Goal: Task Accomplishment & Management: Manage account settings

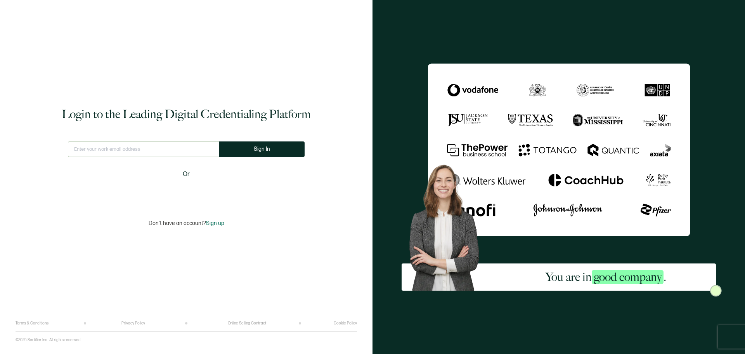
click at [157, 151] on input "text" at bounding box center [143, 149] width 151 height 16
type input "[EMAIL_ADDRESS][DOMAIN_NAME]"
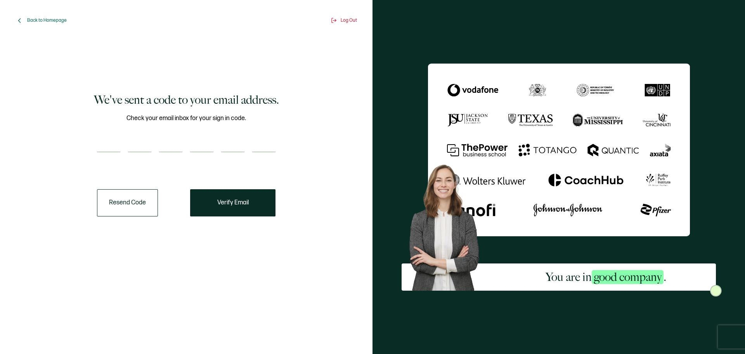
click at [105, 151] on input "number" at bounding box center [108, 145] width 23 height 16
type input "2"
type input "6"
type input "1"
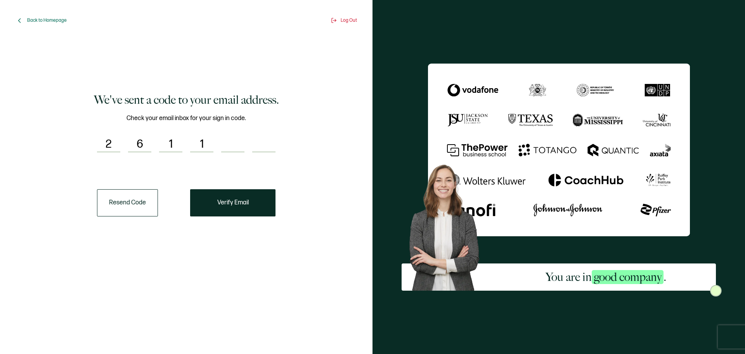
type input "3"
type input "9"
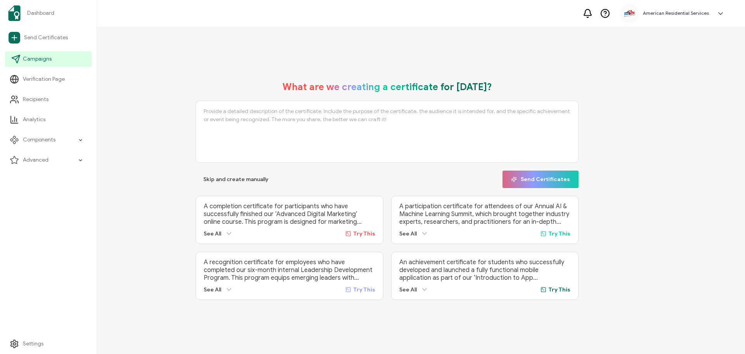
click at [15, 55] on icon at bounding box center [15, 58] width 9 height 9
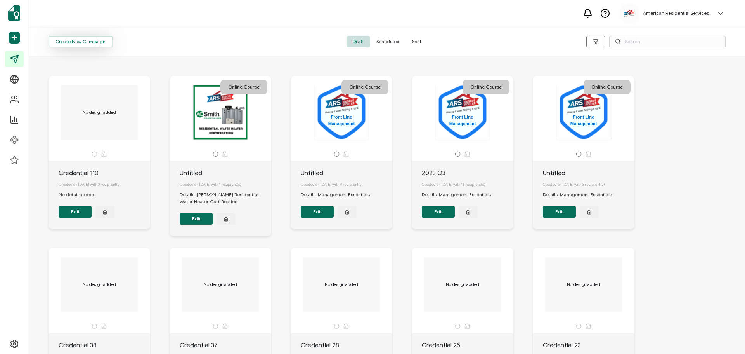
click at [95, 44] on span "Create New Campaign" at bounding box center [81, 41] width 50 height 5
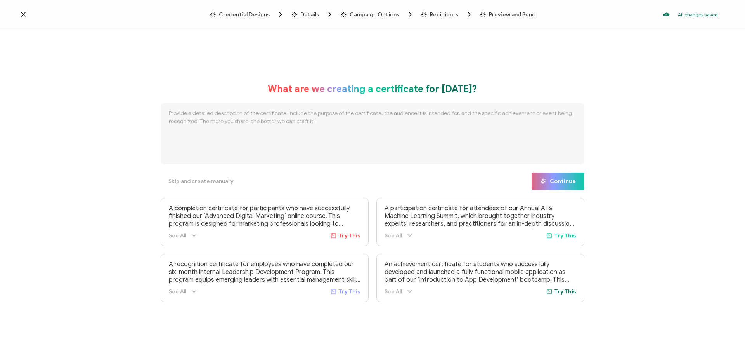
click at [224, 134] on textarea at bounding box center [373, 133] width 424 height 62
click at [194, 236] on icon at bounding box center [194, 235] width 8 height 8
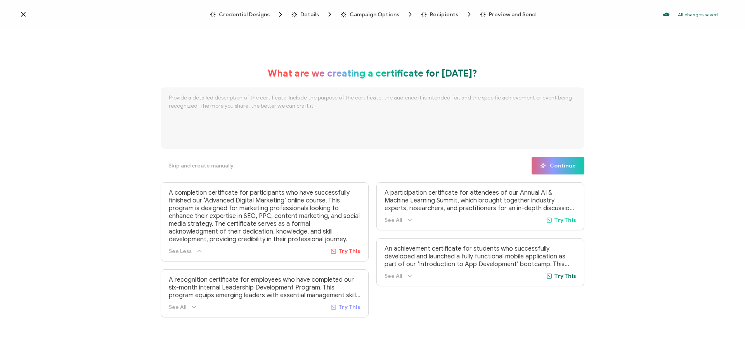
click at [349, 252] on span "Try This" at bounding box center [349, 251] width 22 height 7
type textarea "A completion certificate for participants who have successfully finished our ‘A…"
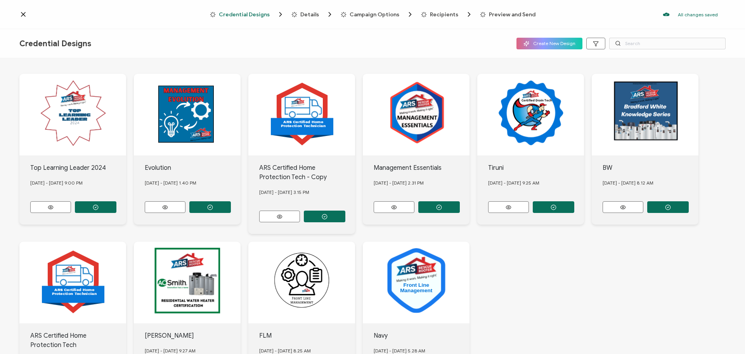
click at [27, 13] on icon at bounding box center [23, 14] width 8 height 8
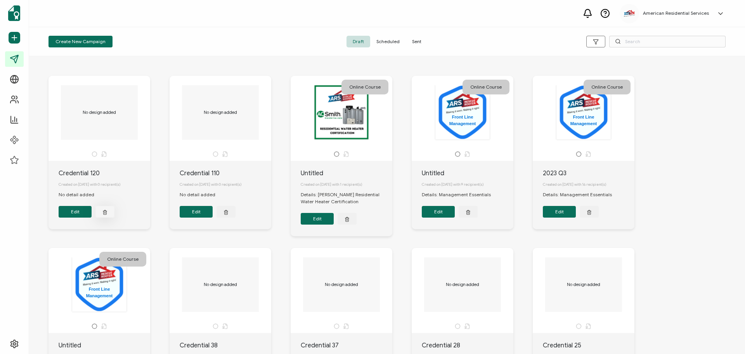
click at [105, 211] on icon "button" at bounding box center [105, 211] width 4 height 0
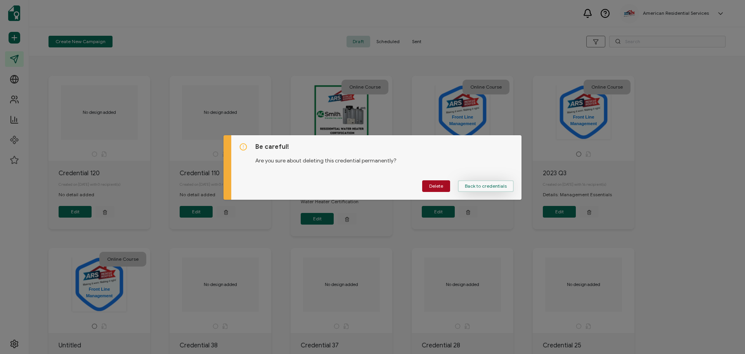
click at [487, 189] on button "Back to credentials" at bounding box center [486, 186] width 56 height 12
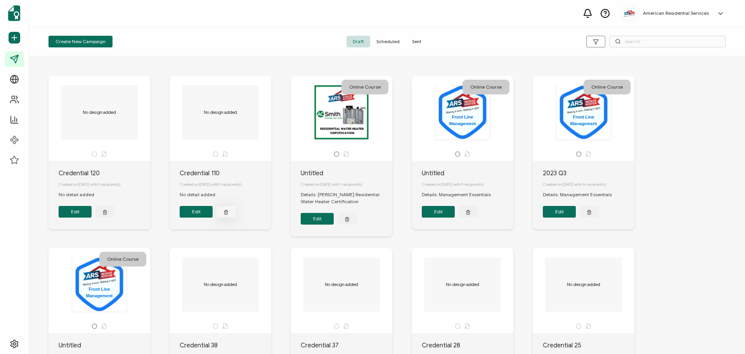
click at [230, 213] on button "button" at bounding box center [226, 212] width 19 height 12
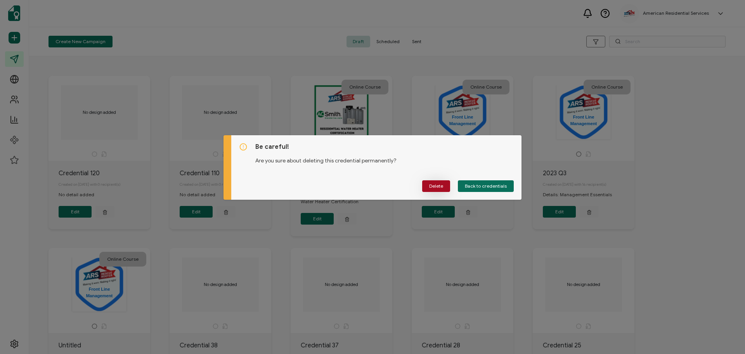
click at [442, 184] on span "Delete" at bounding box center [436, 186] width 14 height 5
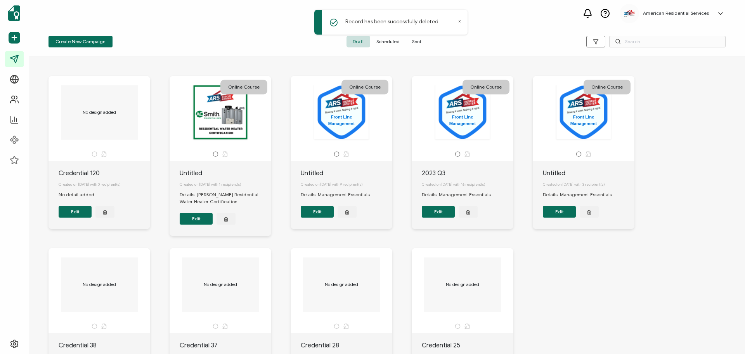
click at [100, 212] on button "button" at bounding box center [104, 212] width 19 height 12
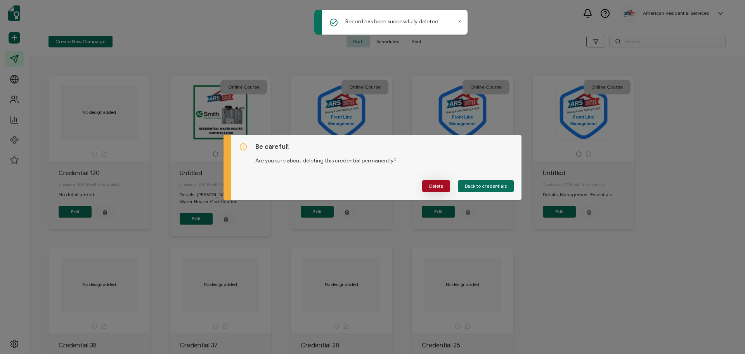
click at [434, 184] on span "Delete" at bounding box center [436, 186] width 14 height 5
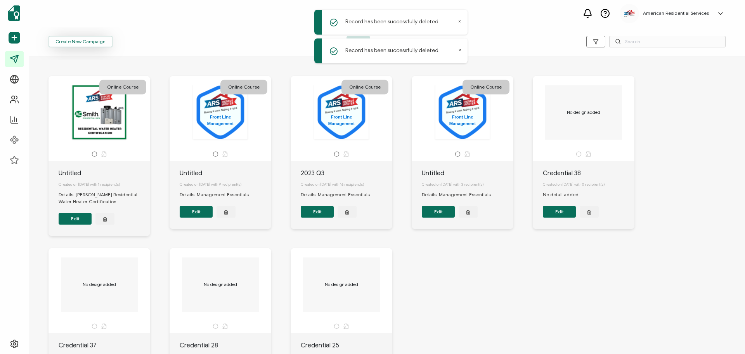
click at [79, 42] on span "Create New Campaign" at bounding box center [81, 41] width 50 height 5
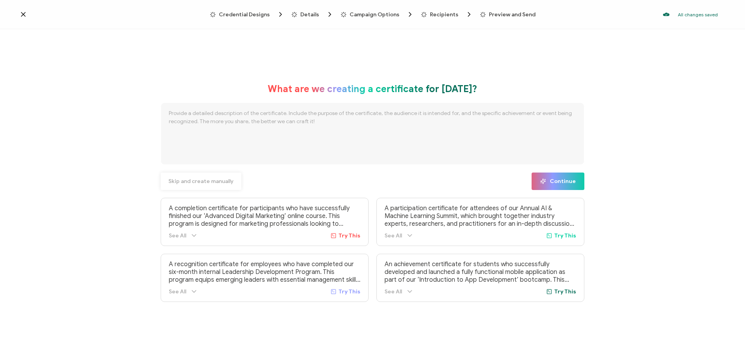
click at [219, 187] on button "Skip and create manually" at bounding box center [201, 180] width 81 height 17
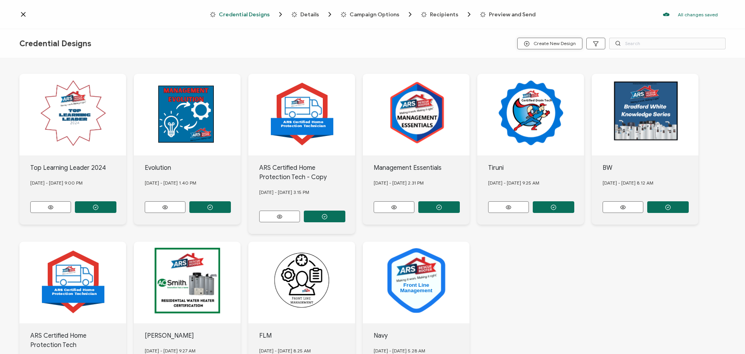
click at [546, 46] on span "Create New Design" at bounding box center [550, 44] width 52 height 6
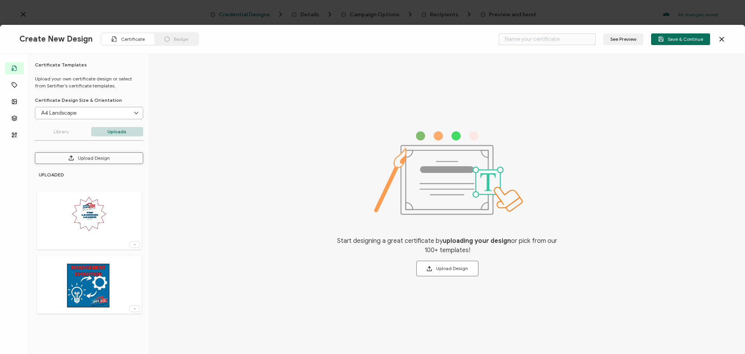
click at [99, 162] on button "Upload Design" at bounding box center [89, 158] width 108 height 12
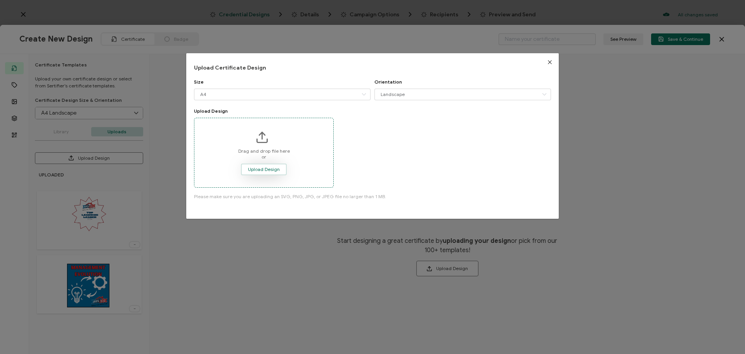
click at [261, 165] on button "Upload Design" at bounding box center [264, 169] width 46 height 12
click at [249, 168] on span "Upload Design" at bounding box center [264, 169] width 32 height 5
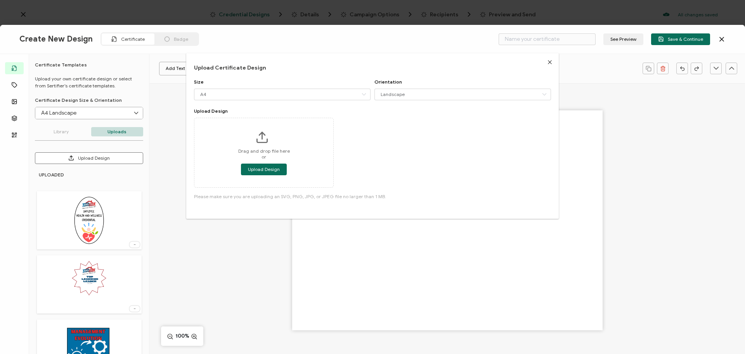
type input "Blank"
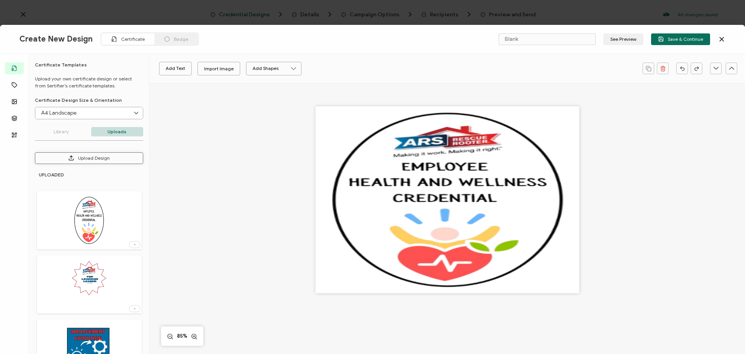
click at [109, 155] on button "Upload Design" at bounding box center [89, 158] width 108 height 12
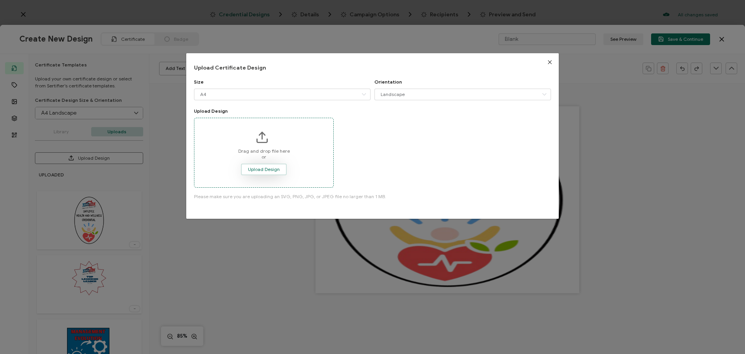
click at [266, 169] on span "Upload Design" at bounding box center [264, 169] width 32 height 5
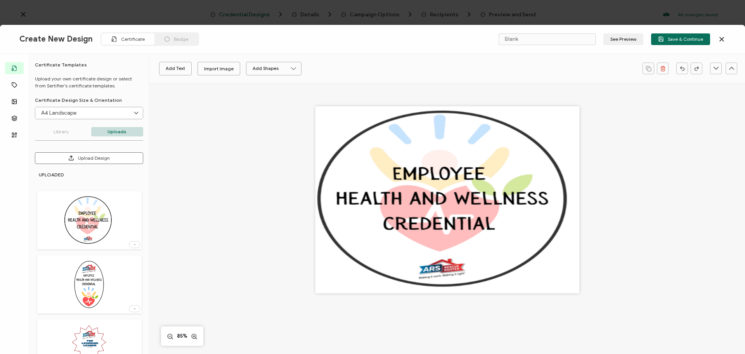
click at [94, 109] on input "A4 Landscape" at bounding box center [89, 113] width 108 height 12
click at [75, 149] on li "A4 Portrait" at bounding box center [90, 145] width 108 height 13
type input "A4 Portrait"
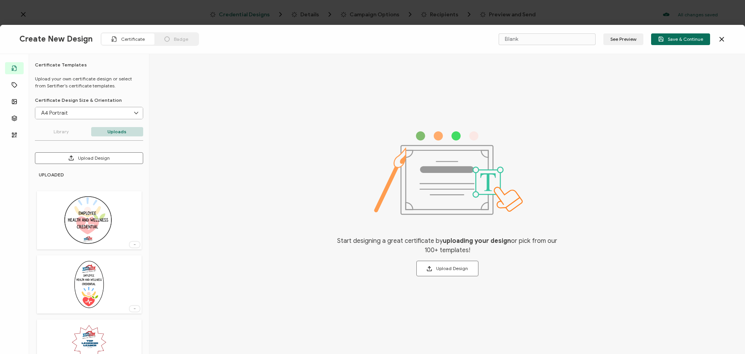
click at [92, 295] on img at bounding box center [88, 284] width 33 height 50
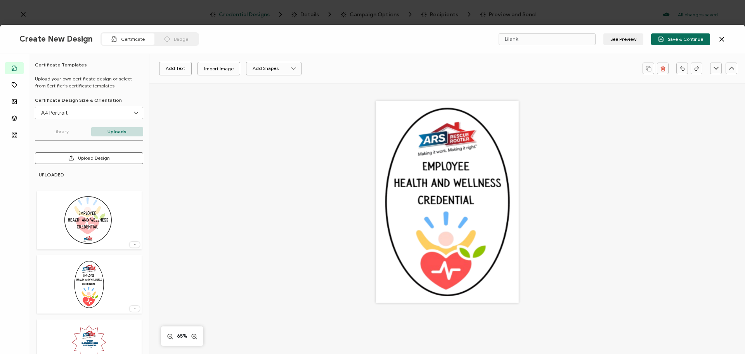
click at [292, 272] on div at bounding box center [447, 210] width 387 height 255
click at [525, 38] on input "Blank" at bounding box center [547, 39] width 97 height 12
type input "B"
type input "Employee Health and Wellness"
click at [106, 159] on button "Upload Design" at bounding box center [89, 158] width 108 height 12
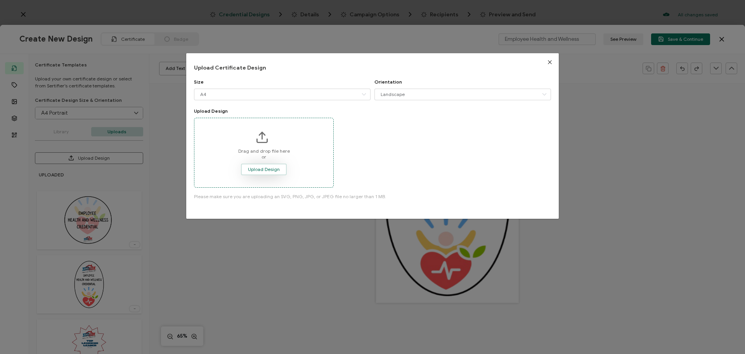
click at [256, 168] on span "Upload Design" at bounding box center [264, 169] width 32 height 5
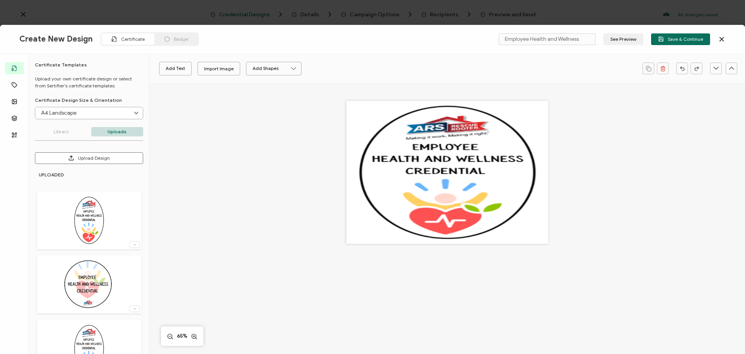
click at [117, 114] on input "A4 Landscape" at bounding box center [89, 113] width 108 height 12
click at [92, 142] on li "A4 Portrait" at bounding box center [90, 145] width 108 height 13
type input "A4 Portrait"
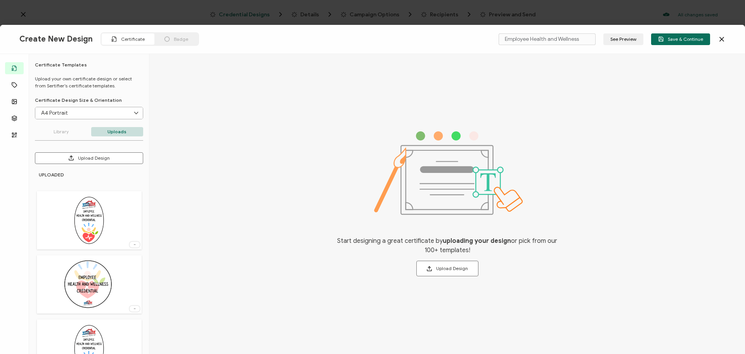
click at [116, 234] on div at bounding box center [89, 220] width 105 height 58
click at [98, 219] on img at bounding box center [88, 220] width 33 height 50
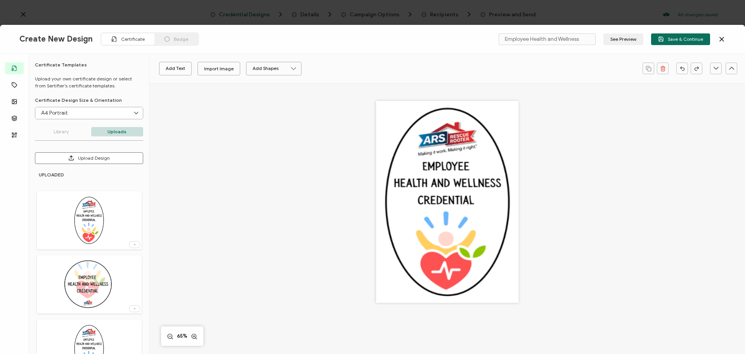
click at [98, 219] on img at bounding box center [88, 220] width 33 height 50
click at [530, 38] on input "Blank" at bounding box center [547, 39] width 97 height 12
drag, startPoint x: 530, startPoint y: 38, endPoint x: 260, endPoint y: 42, distance: 269.8
click at [260, 42] on div "Create New Design Certificate Badge Blank See Preview Save & Continue" at bounding box center [372, 39] width 745 height 29
type input "Health and Wellnesss"
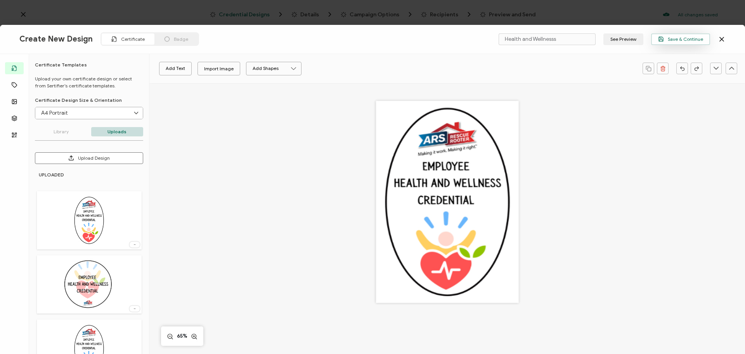
click at [666, 36] on span "Save & Continue" at bounding box center [680, 39] width 45 height 6
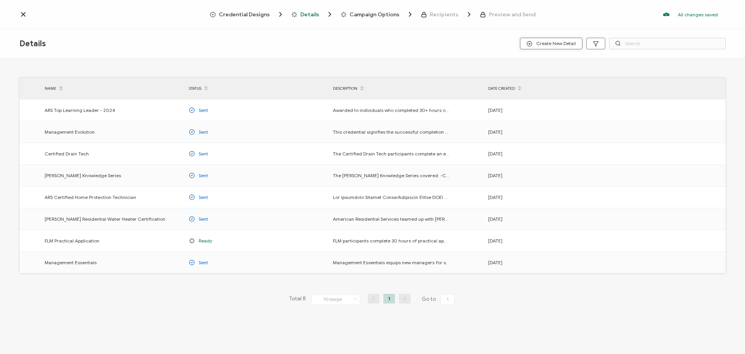
click at [553, 43] on span "Create New Detail" at bounding box center [551, 44] width 49 height 6
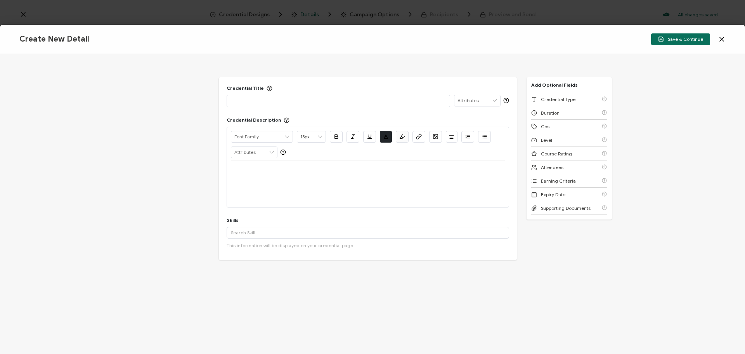
click at [251, 97] on p at bounding box center [338, 101] width 215 height 8
click at [561, 113] on div "Duration" at bounding box center [569, 113] width 76 height 14
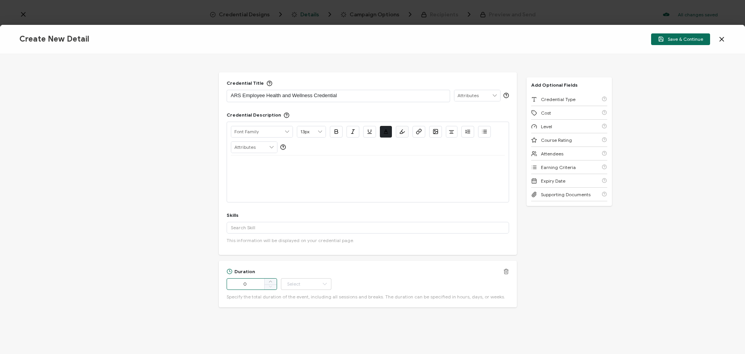
click at [250, 284] on input "0" at bounding box center [252, 284] width 50 height 12
type input "12"
click at [312, 282] on input "text" at bounding box center [306, 284] width 50 height 12
click at [304, 198] on li "Hour" at bounding box center [306, 196] width 52 height 13
type input "Hour"
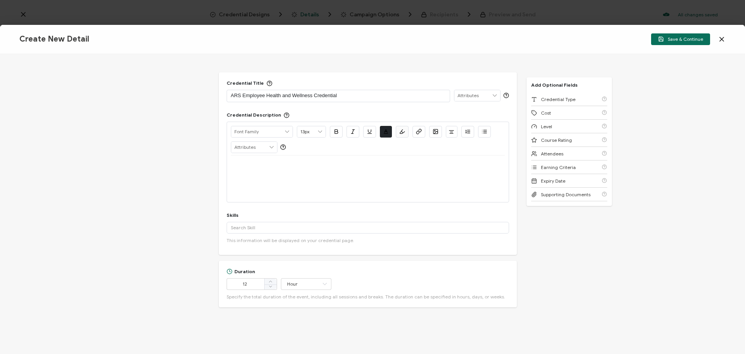
click at [149, 168] on div "Credential Title ARS Employee Health and Wellness Credential ISSUER Issuer Name…" at bounding box center [372, 204] width 745 height 300
click at [274, 165] on p at bounding box center [368, 164] width 274 height 7
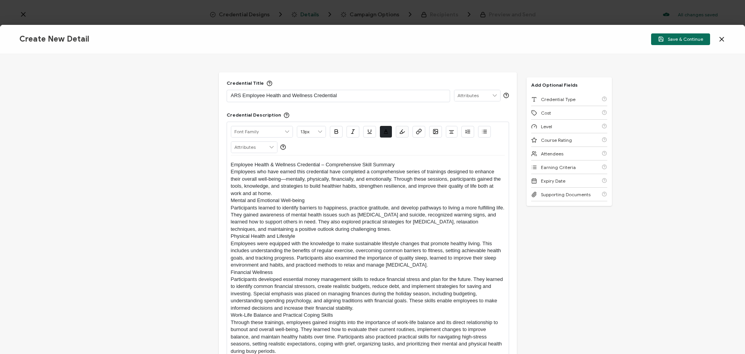
scroll to position [0, 0]
drag, startPoint x: 403, startPoint y: 165, endPoint x: 322, endPoint y: 161, distance: 81.6
click at [322, 161] on p "Employee Health & Wellness Credential – Comprehensive Skill Summary" at bounding box center [368, 164] width 274 height 7
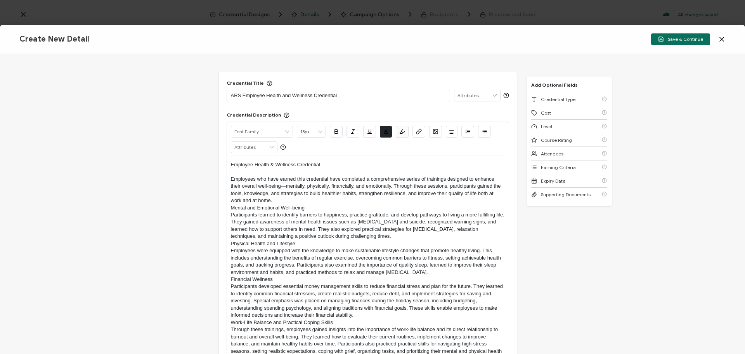
click at [278, 199] on p "Employees who have earned this credential have completed a comprehensive series…" at bounding box center [368, 189] width 274 height 29
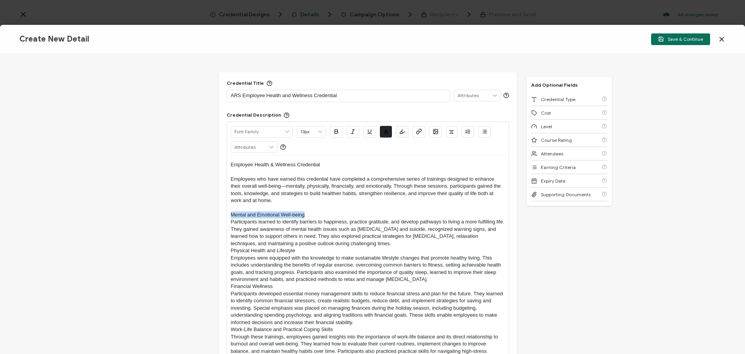
drag, startPoint x: 310, startPoint y: 213, endPoint x: 209, endPoint y: 211, distance: 101.3
click at [209, 211] on div "Credential Title ARS Employee Health and Wellness Credential ISSUER Issuer Name…" at bounding box center [372, 204] width 745 height 300
click at [390, 241] on p "Participants learned to identify barriers to happiness, practice gratitude, and…" at bounding box center [368, 232] width 274 height 29
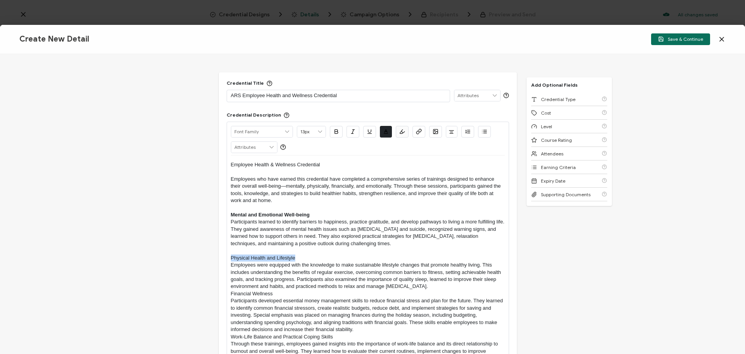
drag, startPoint x: 303, startPoint y: 256, endPoint x: 221, endPoint y: 256, distance: 81.5
click at [221, 256] on div "Credential Title ARS Employee Health and Wellness Credential ISSUER Issuer Name…" at bounding box center [368, 296] width 298 height 448
click at [418, 286] on p "Employees were equipped with the knowledge to make sustainable lifestyle change…" at bounding box center [368, 275] width 274 height 29
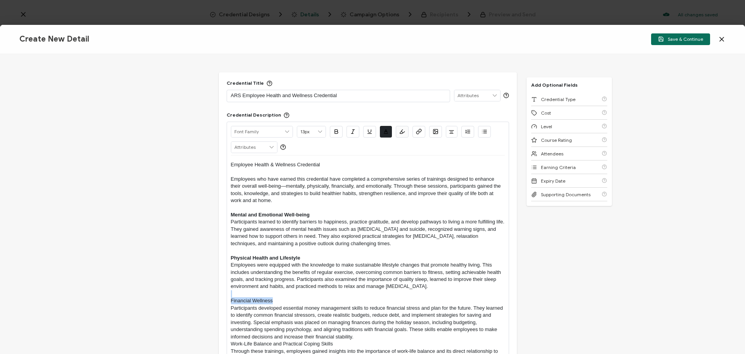
drag, startPoint x: 278, startPoint y: 301, endPoint x: 234, endPoint y: 298, distance: 43.6
click at [216, 295] on div "Credential Title ARS Employee Health and Wellness Credential ISSUER Issuer Name…" at bounding box center [372, 204] width 745 height 300
click at [297, 303] on p "Financial Wellness" at bounding box center [368, 300] width 274 height 7
drag, startPoint x: 278, startPoint y: 302, endPoint x: 227, endPoint y: 300, distance: 50.9
click at [227, 300] on div "Alright Sans [PERSON_NAME] Archivo Black Arial Arimo Blinker Caveat Charm Charm…" at bounding box center [368, 298] width 283 height 354
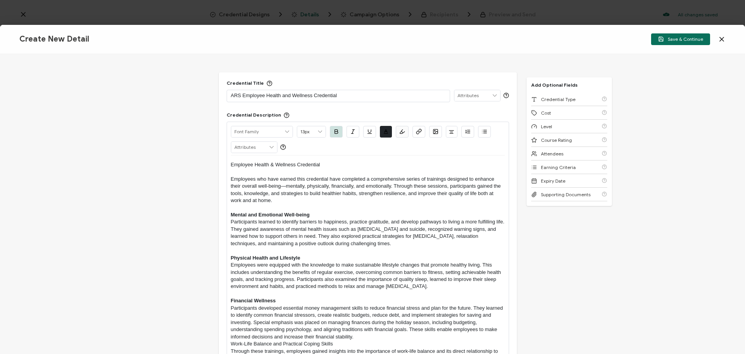
click at [392, 335] on p "Participants developed essential money management skills to reduce financial st…" at bounding box center [368, 322] width 274 height 36
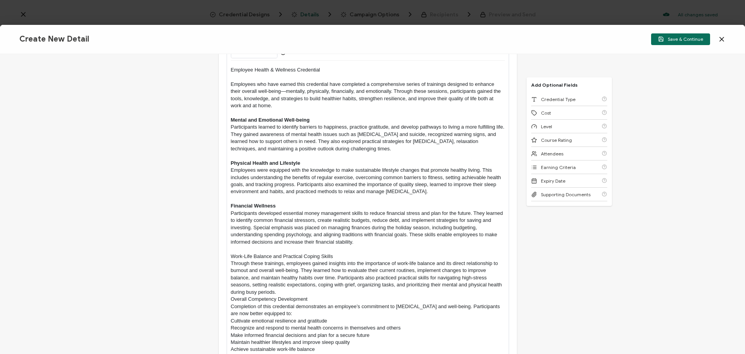
scroll to position [121, 0]
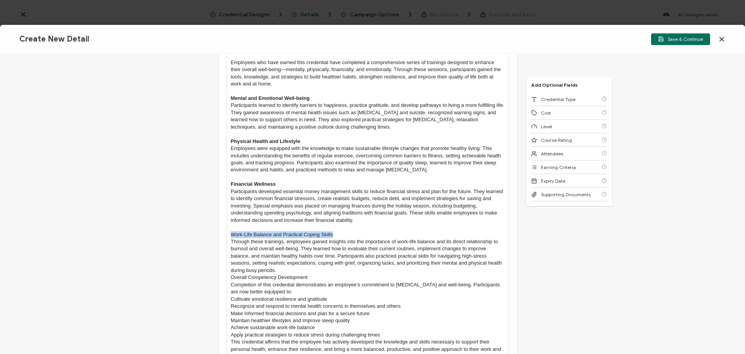
drag, startPoint x: 337, startPoint y: 234, endPoint x: 226, endPoint y: 232, distance: 111.0
click at [227, 232] on div "Alright Sans [PERSON_NAME] Archivo Black Arial Arimo Blinker Caveat Charm Charm…" at bounding box center [368, 185] width 283 height 361
click at [284, 267] on p "Through these trainings, employees gained insights into the importance of work-…" at bounding box center [368, 256] width 274 height 36
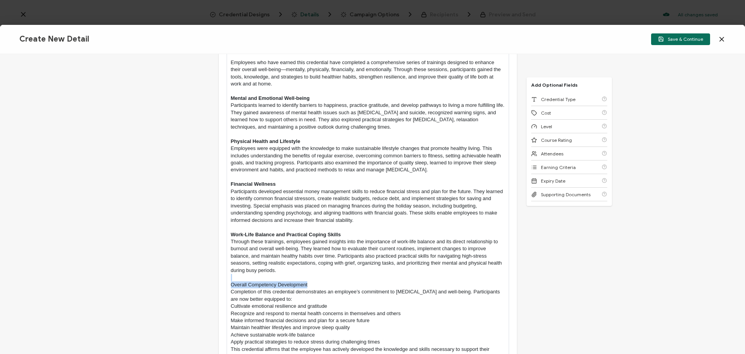
drag, startPoint x: 310, startPoint y: 285, endPoint x: 212, endPoint y: 278, distance: 98.5
click at [212, 278] on div "Credential Title ARS Employee Health and Wellness Credential ISSUER Issuer Name…" at bounding box center [372, 204] width 745 height 300
click at [307, 285] on p "Overall Competency Development" at bounding box center [368, 284] width 274 height 7
drag, startPoint x: 309, startPoint y: 285, endPoint x: 226, endPoint y: 283, distance: 82.7
click at [227, 283] on div "Alright Sans [PERSON_NAME] Archivo Black Arial Arimo Blinker Caveat Charm Charm…" at bounding box center [368, 189] width 283 height 368
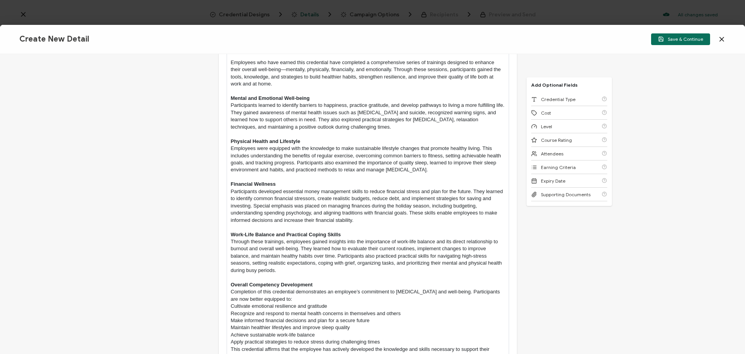
click at [304, 301] on p "Completion of this credential demonstrates an employee’s commitment to [MEDICAL…" at bounding box center [368, 295] width 274 height 14
click at [469, 289] on p "Completion of this credential demonstrates an employee’s commitment to [MEDICAL…" at bounding box center [368, 295] width 274 height 14
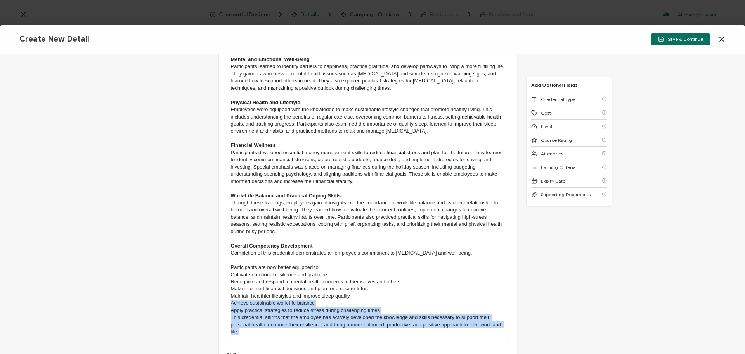
drag, startPoint x: 249, startPoint y: 328, endPoint x: 229, endPoint y: 304, distance: 31.4
click at [229, 304] on div "Alright Sans [PERSON_NAME] Archivo Black Arial Arimo Blinker Caveat Charm Charm…" at bounding box center [368, 153] width 283 height 375
click at [413, 307] on p "Apply practical strategies to reduce stress during challenging times" at bounding box center [368, 310] width 274 height 7
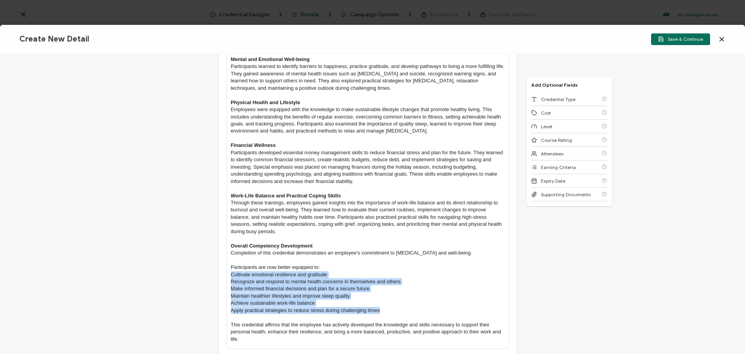
drag, startPoint x: 408, startPoint y: 310, endPoint x: 224, endPoint y: 277, distance: 187.0
click at [224, 277] on div "Credential Title ARS Employee Health and Wellness Credential ISSUER Issuer Name…" at bounding box center [368, 159] width 298 height 484
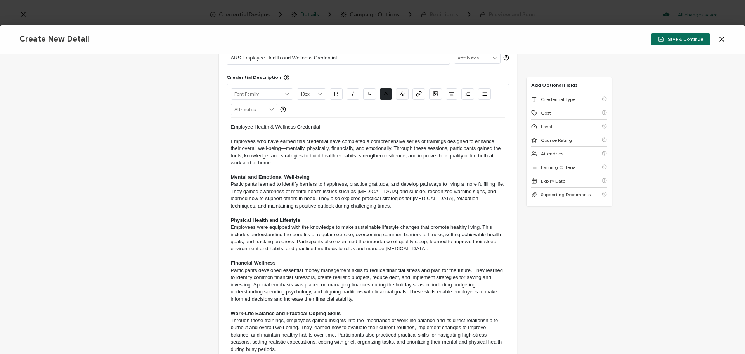
scroll to position [0, 0]
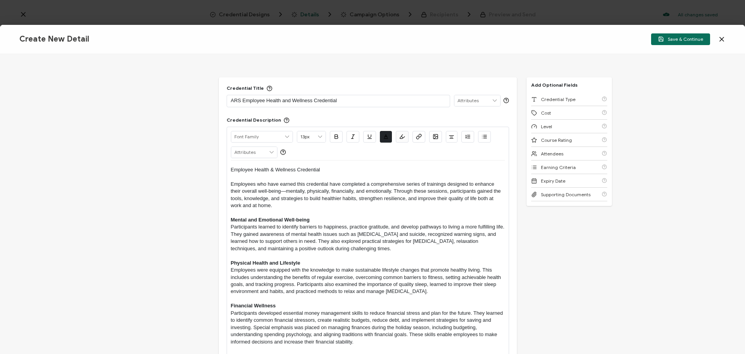
click at [480, 139] on button "button" at bounding box center [484, 137] width 13 height 12
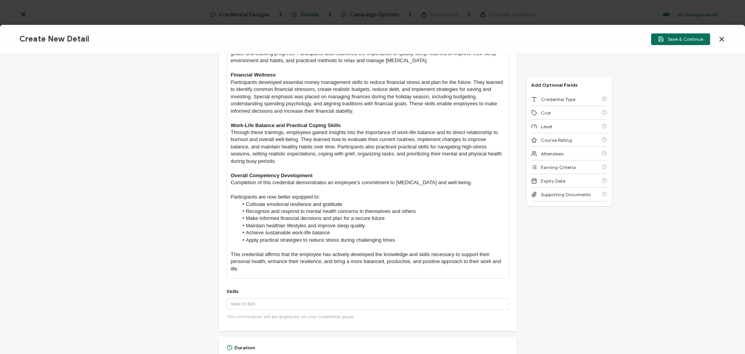
scroll to position [233, 0]
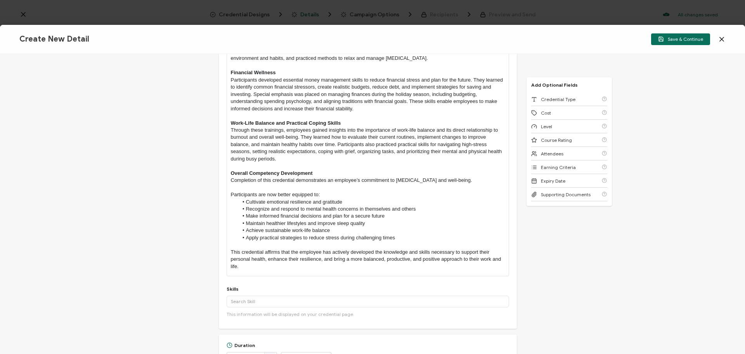
click at [393, 231] on li "Achieve sustainable work-life balance" at bounding box center [371, 230] width 267 height 7
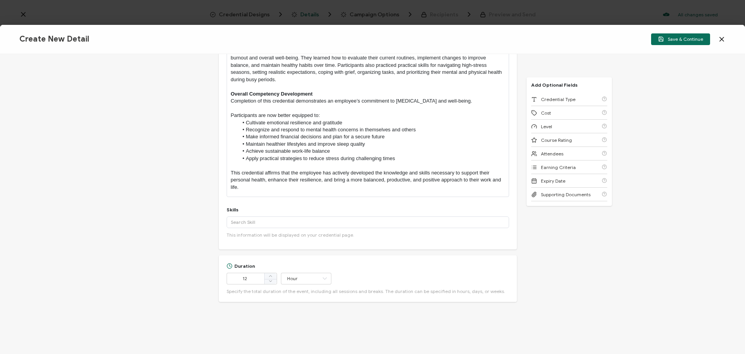
scroll to position [349, 0]
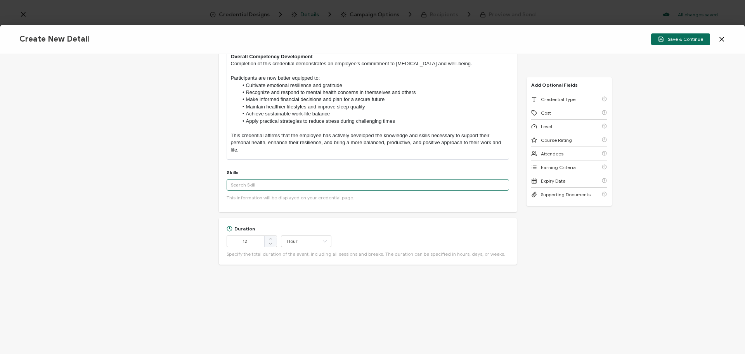
click at [258, 184] on input "text" at bounding box center [368, 185] width 283 height 12
type input "w"
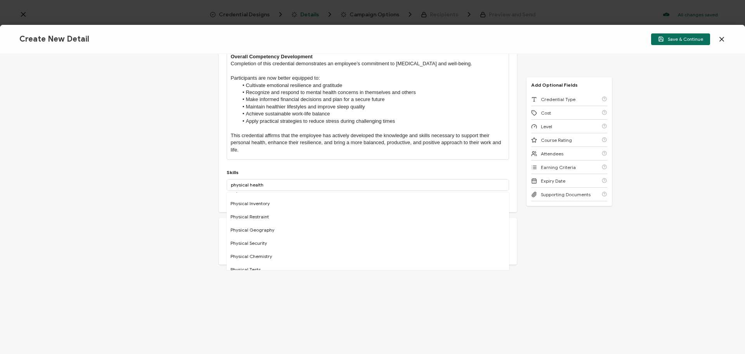
click at [581, 253] on div "Credential Title ARS Employee Health and Wellness Credential ISSUER Issuer Name…" at bounding box center [372, 204] width 745 height 300
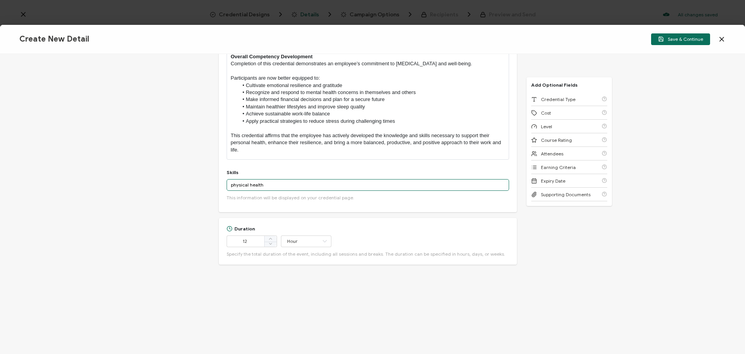
drag, startPoint x: 273, startPoint y: 183, endPoint x: 145, endPoint y: 185, distance: 127.7
click at [145, 185] on div "Credential Title ARS Employee Health and Wellness Credential ISSUER Issuer Name…" at bounding box center [372, 204] width 745 height 300
type input "a"
type input "g"
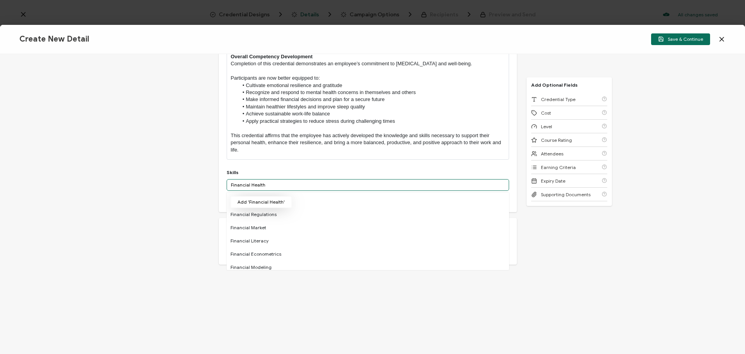
type input "Financial Health"
click at [263, 203] on button "Add 'Financial Health'" at bounding box center [261, 202] width 61 height 12
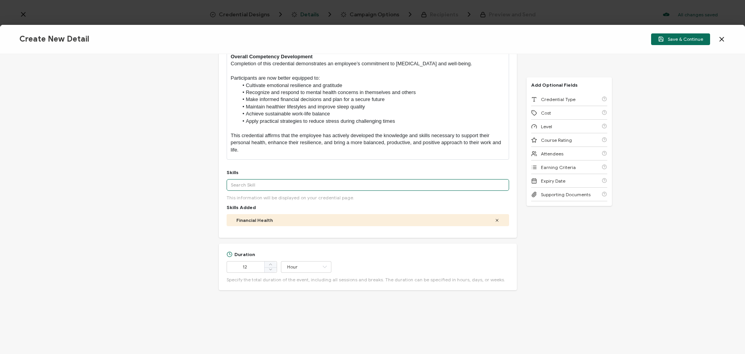
click at [269, 184] on input "text" at bounding box center [368, 185] width 283 height 12
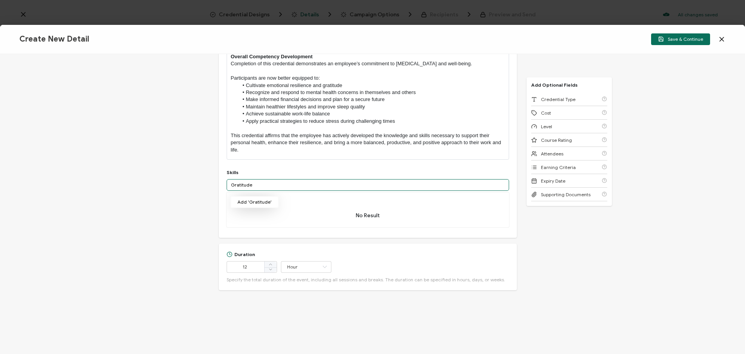
type input "Gratitude"
click at [248, 201] on button "Add 'Gratitude'" at bounding box center [255, 202] width 48 height 12
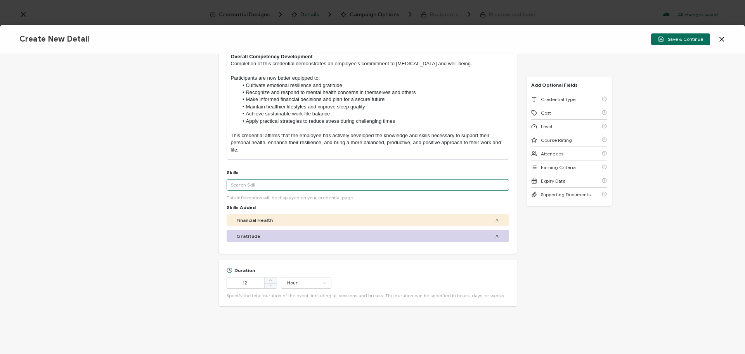
click at [257, 186] on input "text" at bounding box center [368, 185] width 283 height 12
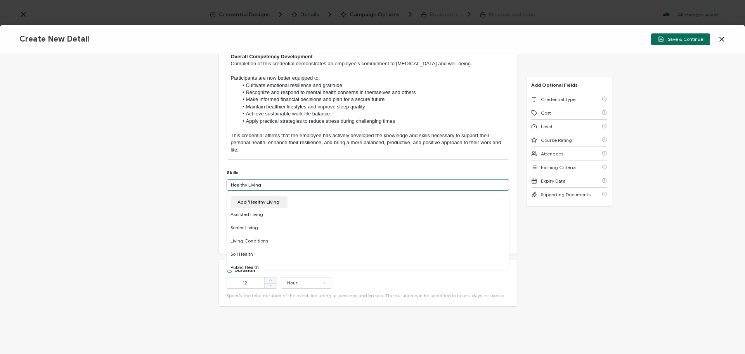
type input "Healthy Living"
click at [241, 198] on button "Add 'Healthy Living'" at bounding box center [259, 202] width 57 height 12
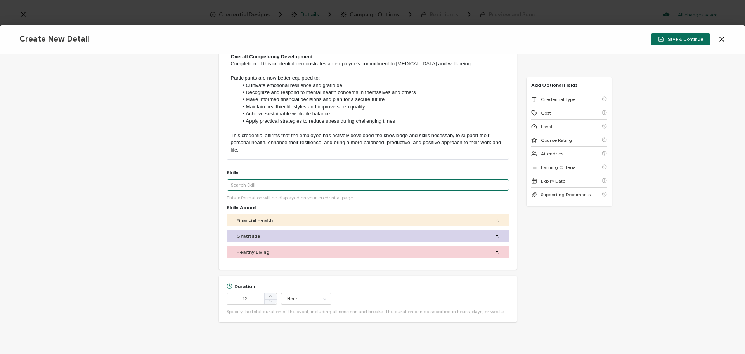
click at [247, 186] on input "text" at bounding box center [368, 185] width 283 height 12
type input "H"
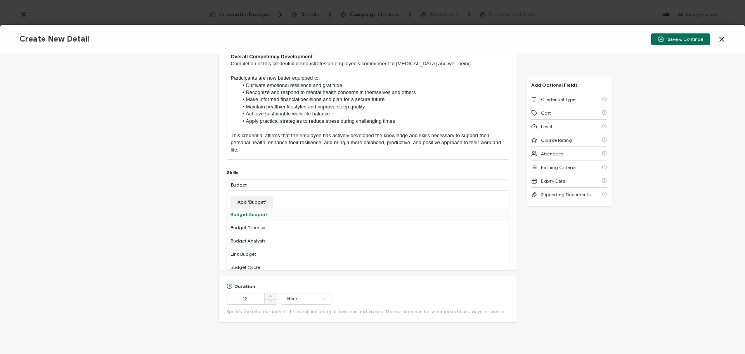
click at [250, 214] on div "Budget Support" at bounding box center [368, 214] width 283 height 13
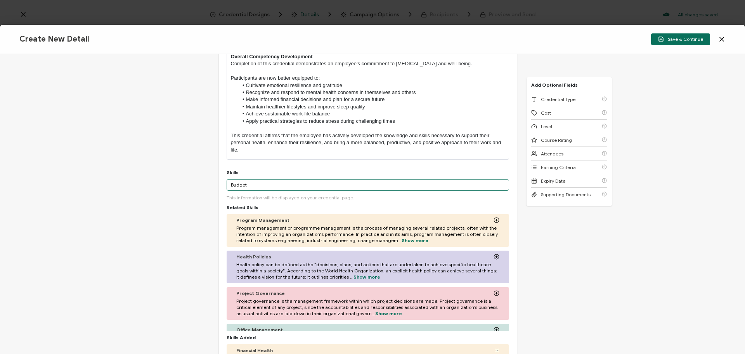
drag, startPoint x: 272, startPoint y: 183, endPoint x: 160, endPoint y: 178, distance: 112.7
click at [160, 178] on div "Credential Title ARS Employee Health and Wellness Credential ISSUER Issuer Name…" at bounding box center [372, 204] width 745 height 300
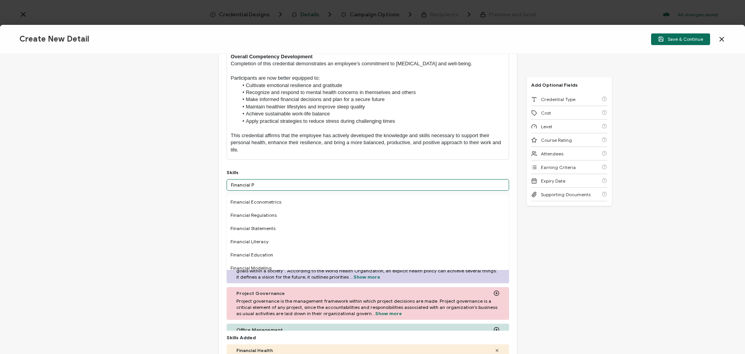
scroll to position [78, 0]
click at [302, 222] on div "Financial Education" at bounding box center [368, 215] width 283 height 13
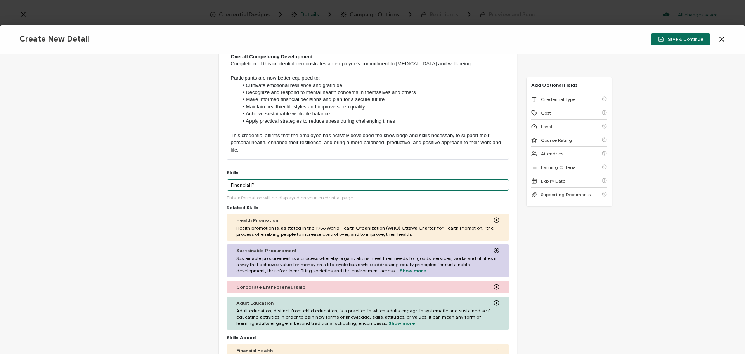
drag, startPoint x: 333, startPoint y: 186, endPoint x: 250, endPoint y: 182, distance: 83.9
click at [250, 182] on input "Financial P" at bounding box center [368, 185] width 283 height 12
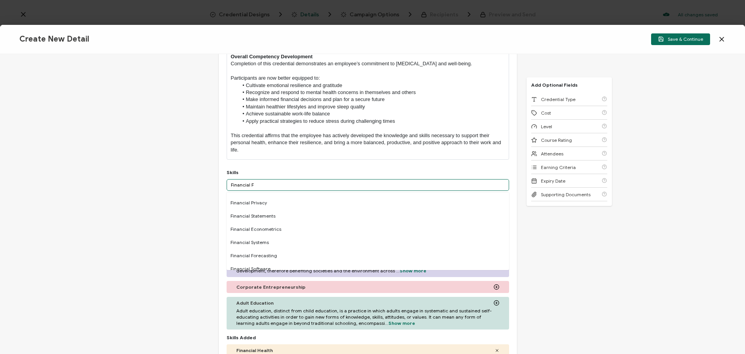
drag, startPoint x: 262, startPoint y: 187, endPoint x: 182, endPoint y: 184, distance: 80.4
click at [182, 184] on div "Credential Title ARS Employee Health and Wellness Credential ISSUER Issuer Name…" at bounding box center [372, 204] width 745 height 300
click at [258, 257] on div "Sleep Patterns" at bounding box center [368, 253] width 283 height 13
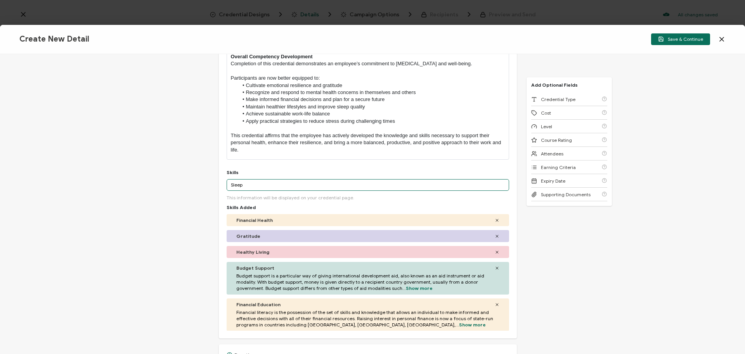
click at [389, 183] on input "Sleep" at bounding box center [368, 185] width 283 height 12
type input "S"
click at [252, 184] on input "Exercise" at bounding box center [368, 185] width 283 height 12
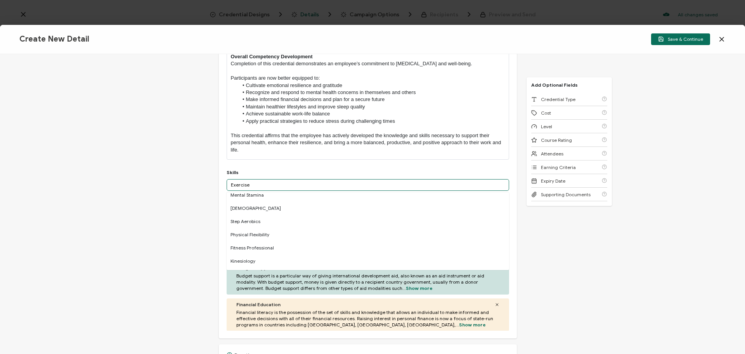
scroll to position [388, 0]
click at [293, 248] on div "Physical Fitness" at bounding box center [368, 248] width 283 height 13
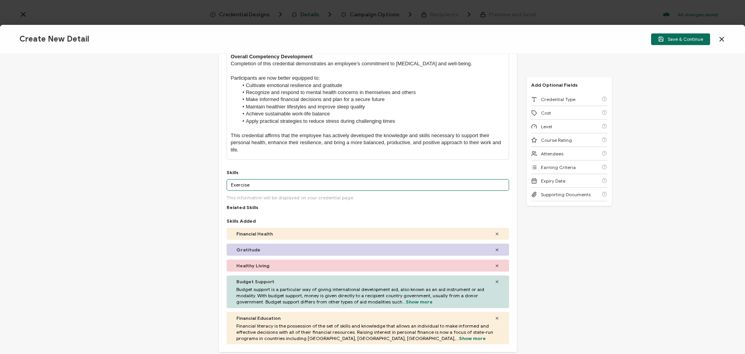
drag, startPoint x: 264, startPoint y: 186, endPoint x: 195, endPoint y: 182, distance: 68.8
click at [195, 182] on div "Credential Title ARS Employee Health and Wellness Credential ISSUER Issuer Name…" at bounding box center [372, 204] width 745 height 300
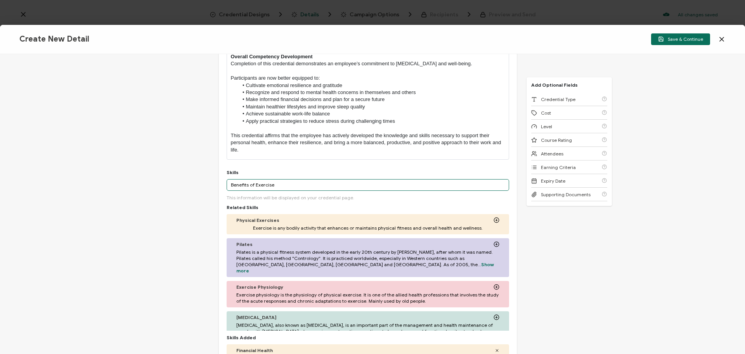
type input "Benefits of Exercise"
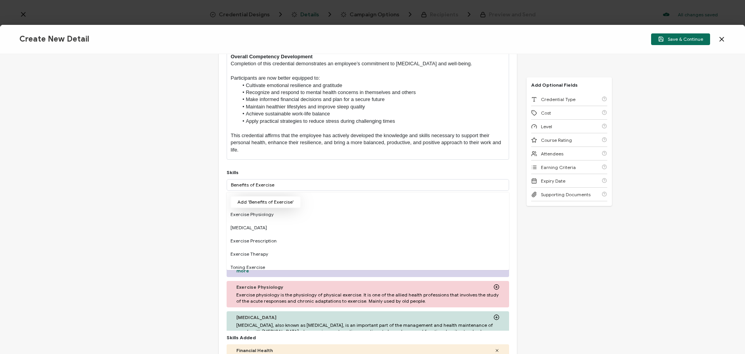
click at [276, 206] on button "Add 'Benefits of Exercise'" at bounding box center [266, 202] width 70 height 12
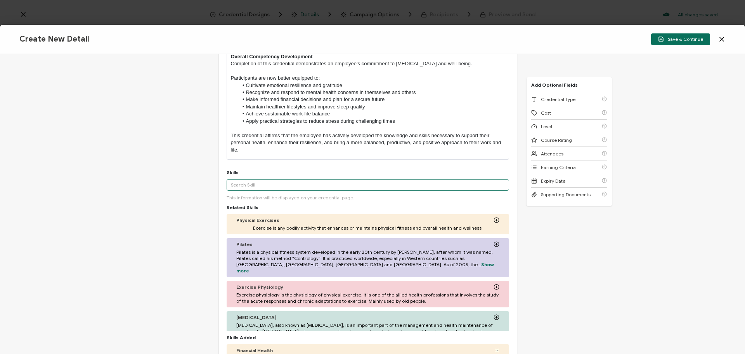
click at [282, 182] on input "text" at bounding box center [368, 185] width 283 height 12
click at [275, 203] on div "More" at bounding box center [368, 201] width 283 height 19
click at [276, 186] on input "Suicide Awareness" at bounding box center [368, 185] width 283 height 12
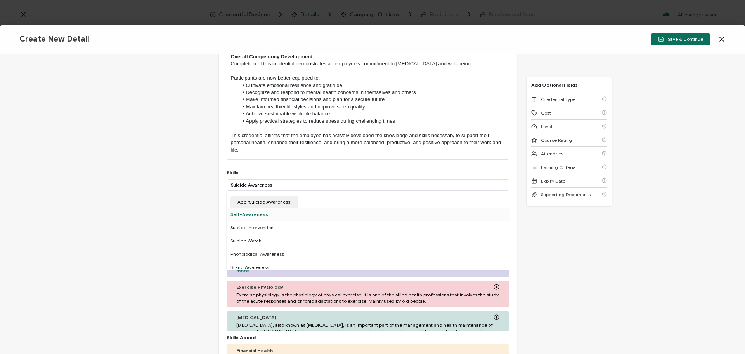
click at [262, 215] on div "Self-Awareness" at bounding box center [368, 214] width 283 height 13
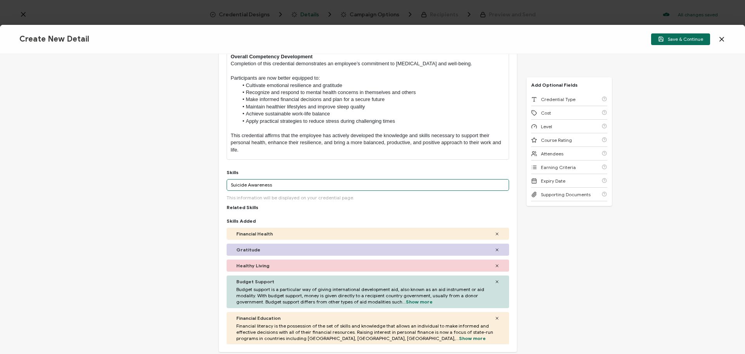
click at [279, 185] on input "Suicide Awareness" at bounding box center [368, 185] width 283 height 12
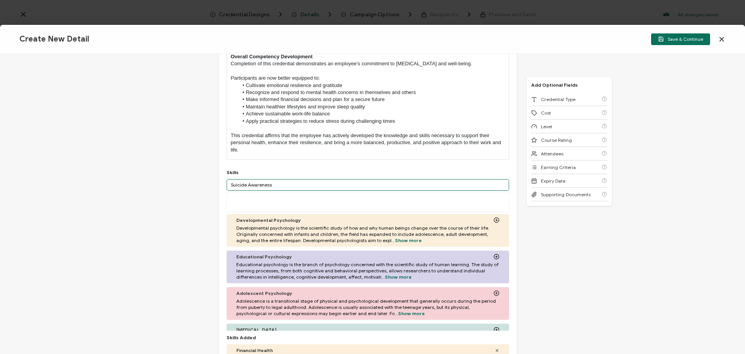
click at [271, 184] on input "Suicide Awareness" at bounding box center [368, 185] width 283 height 12
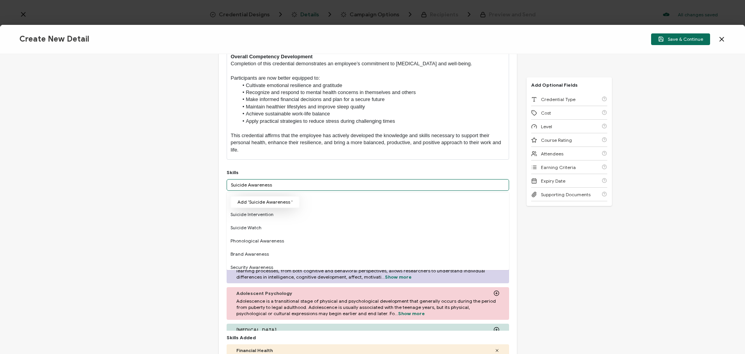
type input "Suicide Awareness"
click at [272, 201] on button "Add 'Suicide Awareness '" at bounding box center [265, 202] width 69 height 12
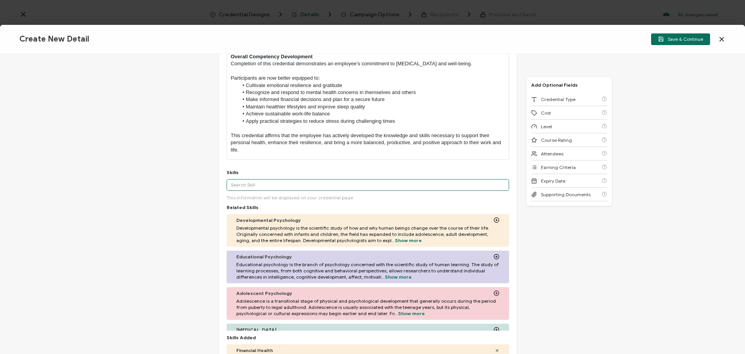
click at [291, 186] on input "text" at bounding box center [368, 185] width 283 height 12
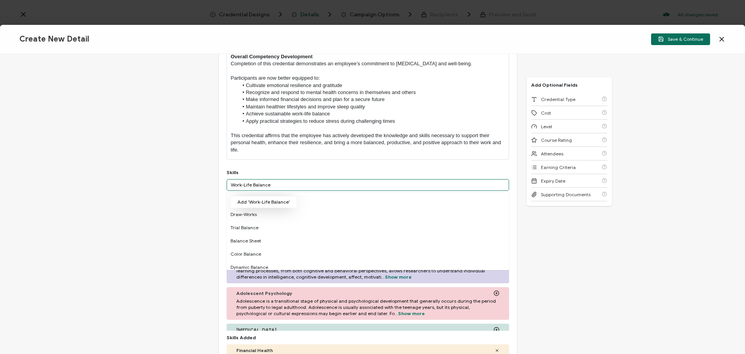
type input "Work-Life Balance"
click at [272, 201] on button "Add 'Work-Life Balance'" at bounding box center [264, 202] width 66 height 12
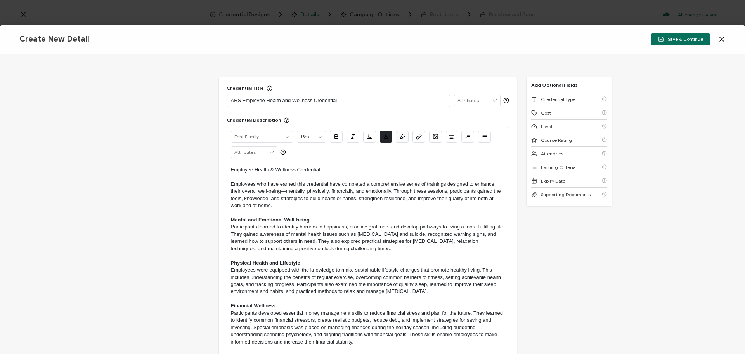
click at [491, 104] on icon at bounding box center [494, 100] width 7 height 11
click at [648, 114] on div "Credential Title ARS Employee Health and Wellness Credential Credential Descrip…" at bounding box center [372, 204] width 745 height 300
click at [562, 102] on span "Credential Type" at bounding box center [558, 99] width 35 height 6
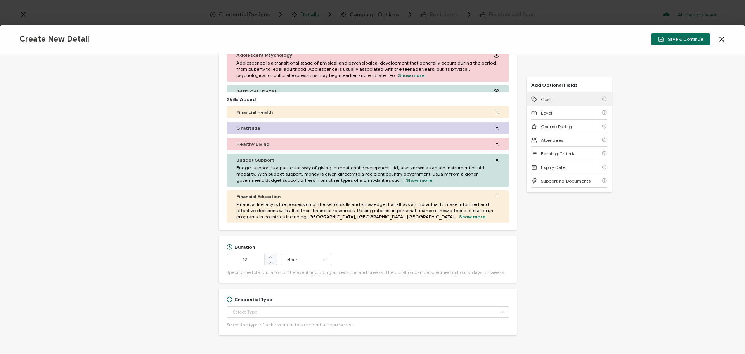
scroll to position [615, 0]
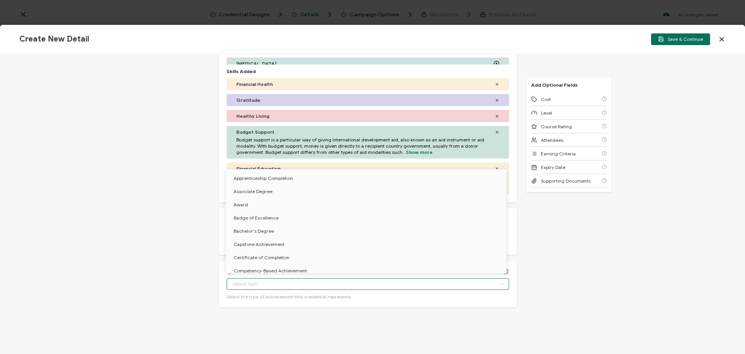
click at [338, 287] on input "text" at bounding box center [368, 284] width 283 height 12
click at [342, 255] on li "Certificate of Completion" at bounding box center [367, 257] width 283 height 13
type input "Certificate of Completion"
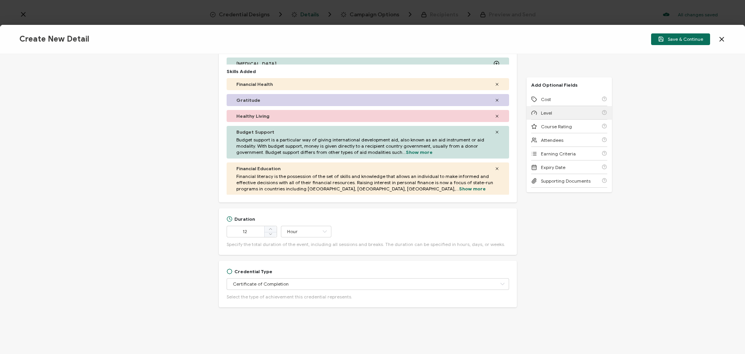
click at [553, 112] on div "Level" at bounding box center [569, 113] width 76 height 14
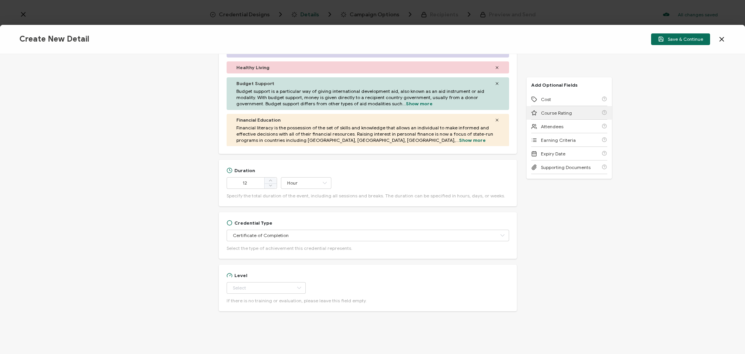
scroll to position [668, 0]
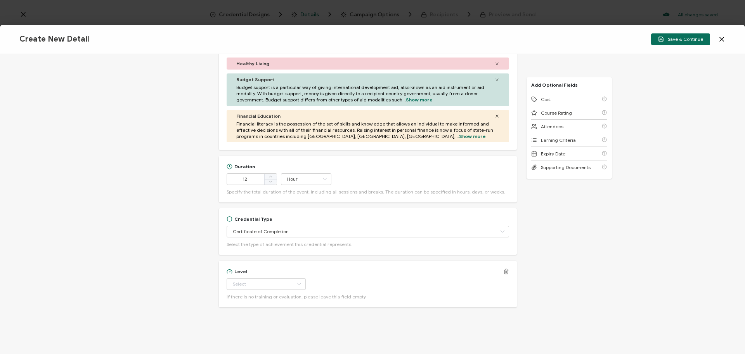
click at [503, 272] on icon at bounding box center [506, 271] width 6 height 6
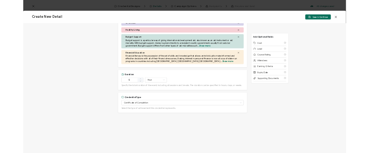
scroll to position [662, 0]
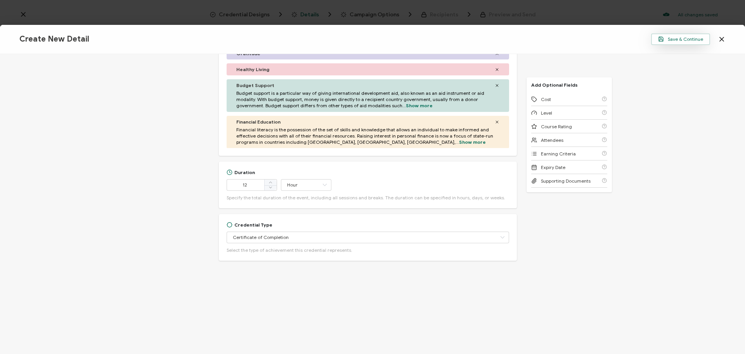
click at [659, 39] on button "Save & Continue" at bounding box center [680, 39] width 59 height 12
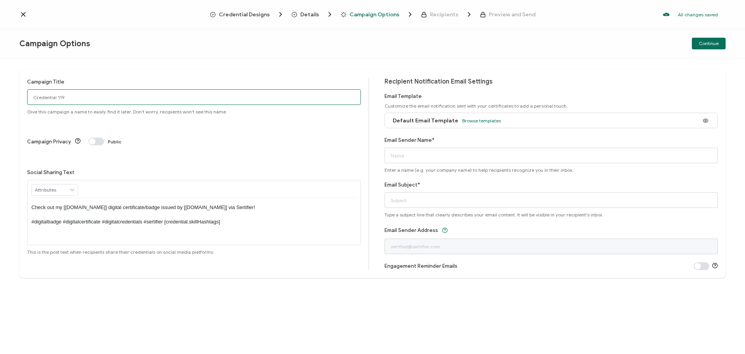
drag, startPoint x: 86, startPoint y: 102, endPoint x: -37, endPoint y: 99, distance: 123.5
click at [0, 99] on html "Credential Designs Details Campaign Options Recipients Preview and Send All cha…" at bounding box center [372, 177] width 745 height 354
type input "Employee Health and Wellness"
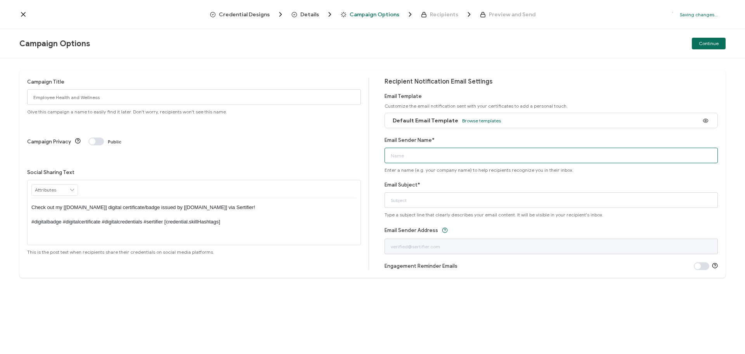
click at [439, 154] on input "Email Sender Name*" at bounding box center [552, 155] width 334 height 16
type input "[PERSON_NAME]"
type input "Your ARS Credential has arrived!"
click at [707, 44] on span "Continue" at bounding box center [709, 43] width 20 height 5
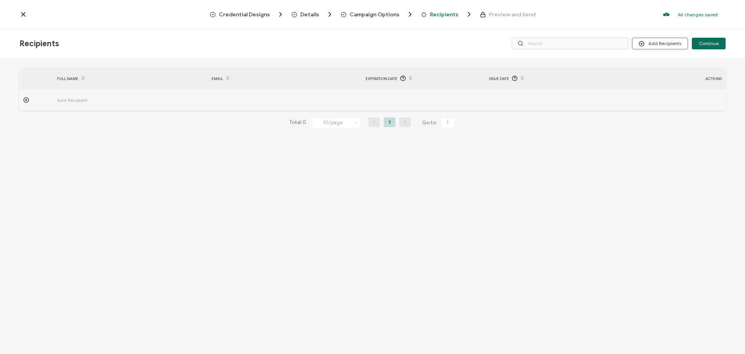
click at [678, 44] on button "Add Recipients" at bounding box center [660, 44] width 56 height 12
click at [670, 69] on li "Upload Recipients" at bounding box center [671, 64] width 73 height 13
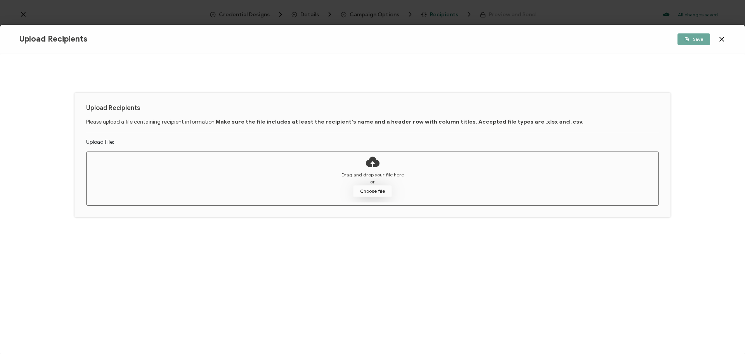
click at [380, 191] on button "Choose file" at bounding box center [372, 191] width 39 height 12
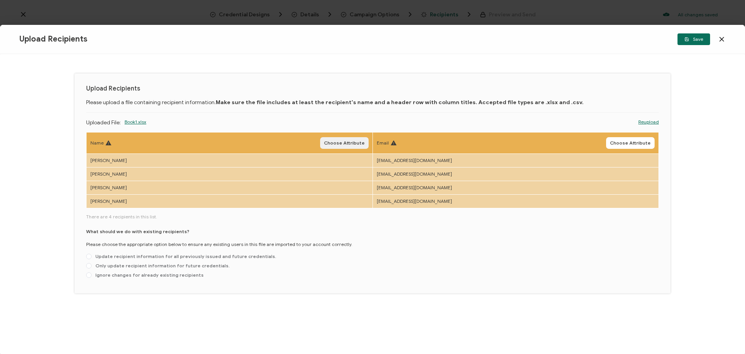
click at [341, 145] on span "Choose Attribute" at bounding box center [344, 143] width 41 height 5
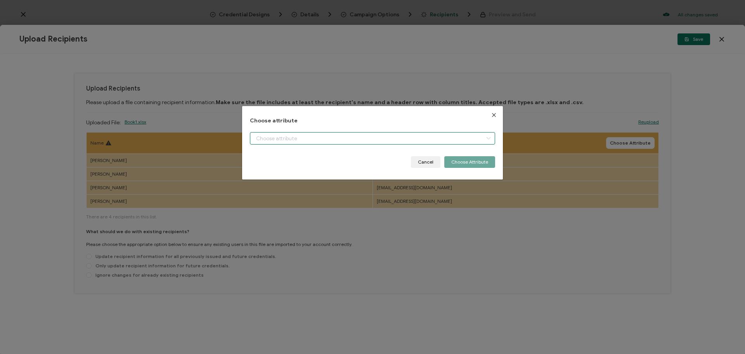
click at [319, 144] on input "dialog" at bounding box center [372, 138] width 245 height 12
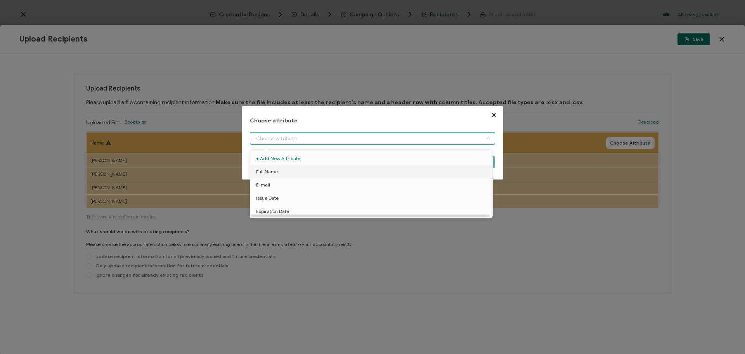
click at [293, 167] on li "Full Name" at bounding box center [372, 171] width 249 height 13
type input "Full Name"
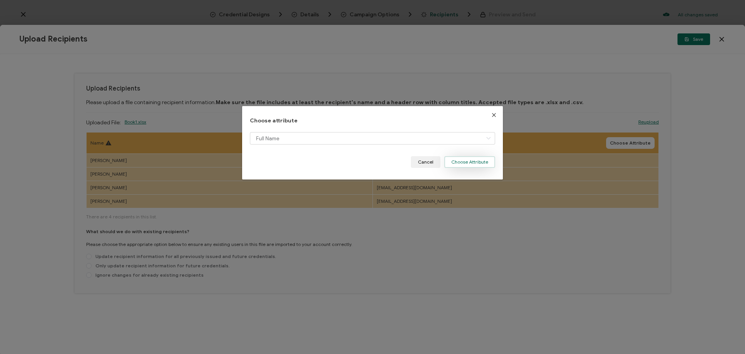
click at [454, 160] on button "Choose Attribute" at bounding box center [469, 162] width 51 height 12
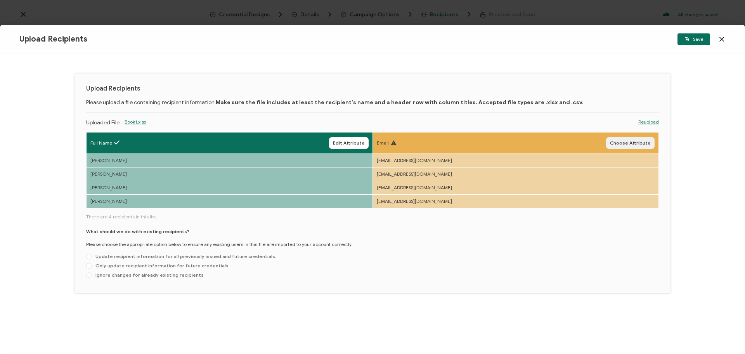
click at [625, 142] on span "Choose Attribute" at bounding box center [630, 143] width 41 height 5
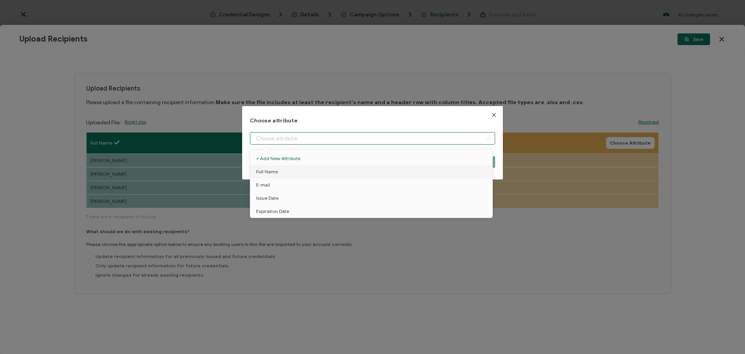
click at [430, 139] on input "dialog" at bounding box center [372, 138] width 245 height 12
click at [311, 185] on li "E-mail" at bounding box center [372, 184] width 249 height 13
type input "E-mail"
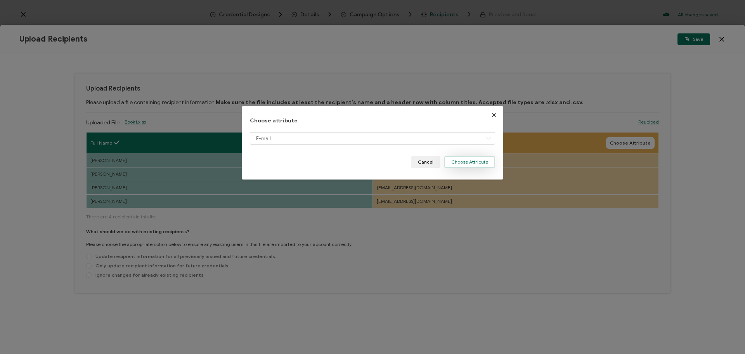
click at [466, 157] on button "Choose Attribute" at bounding box center [469, 162] width 51 height 12
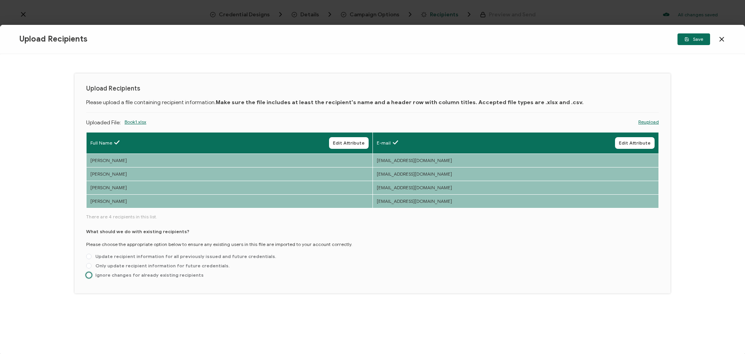
click at [157, 274] on span "Ignore changes for already existing recipients" at bounding box center [148, 275] width 112 height 6
click at [92, 274] on input "Ignore changes for already existing recipients" at bounding box center [88, 275] width 5 height 6
radio input "true"
click at [697, 41] on span "Save" at bounding box center [694, 39] width 19 height 5
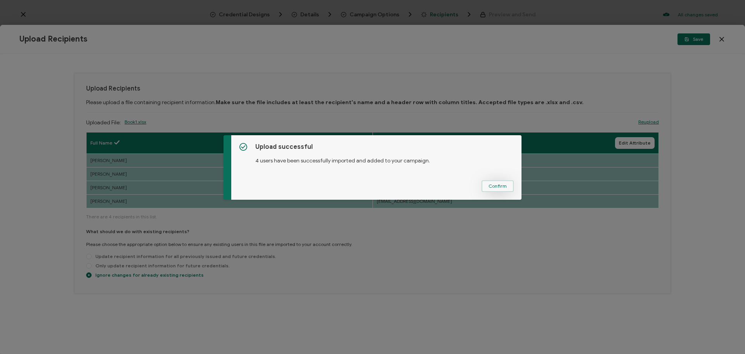
click at [502, 184] on span "Confirm" at bounding box center [498, 186] width 18 height 5
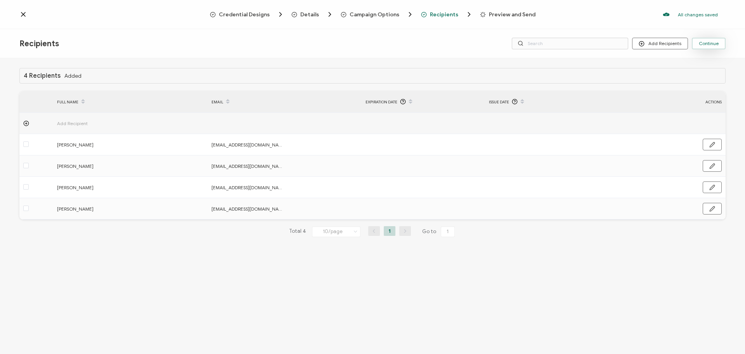
click at [708, 47] on button "Continue" at bounding box center [709, 44] width 34 height 12
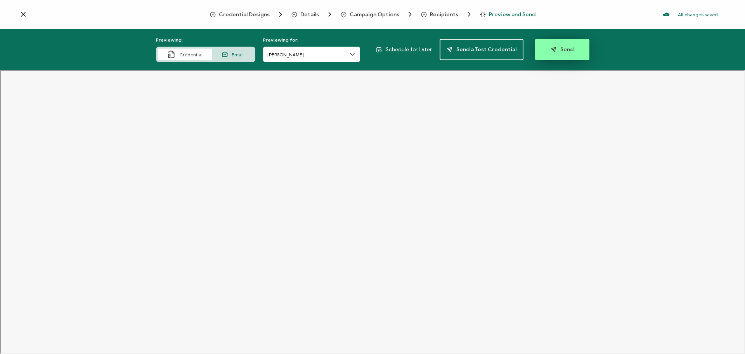
click at [576, 56] on button "Send" at bounding box center [562, 49] width 54 height 21
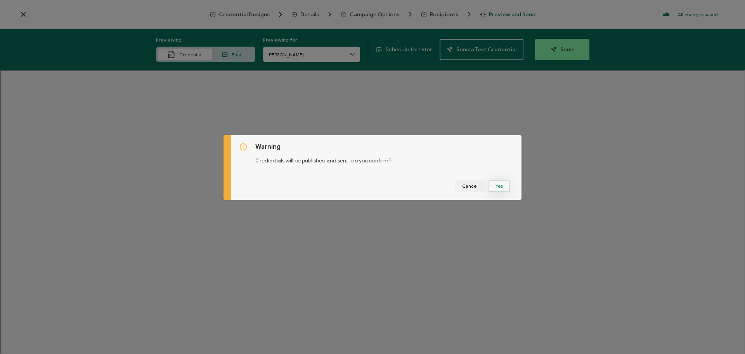
click at [497, 185] on button "Yes" at bounding box center [499, 186] width 21 height 12
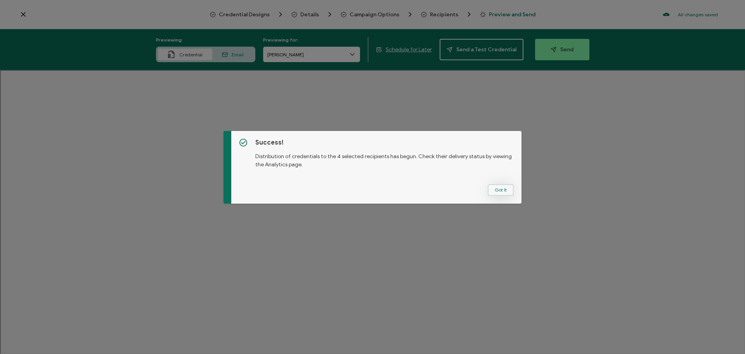
click at [496, 187] on button "Got It" at bounding box center [501, 190] width 26 height 12
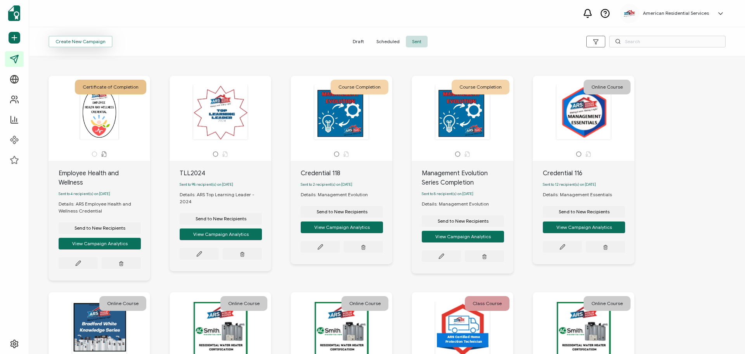
click at [100, 40] on span "Create New Campaign" at bounding box center [81, 41] width 50 height 5
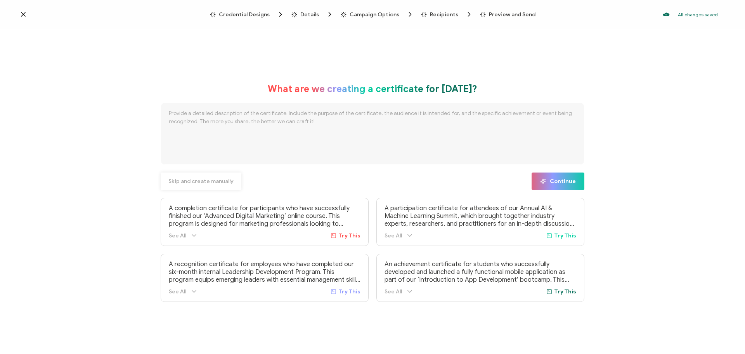
click at [202, 182] on span "Skip and create manually" at bounding box center [200, 181] width 65 height 5
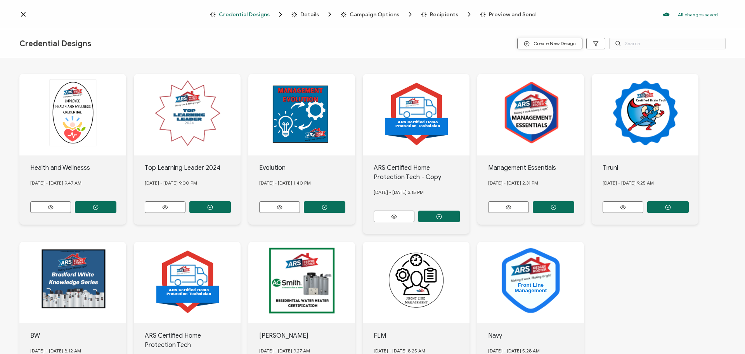
click at [525, 42] on button "Create New Design" at bounding box center [549, 44] width 65 height 12
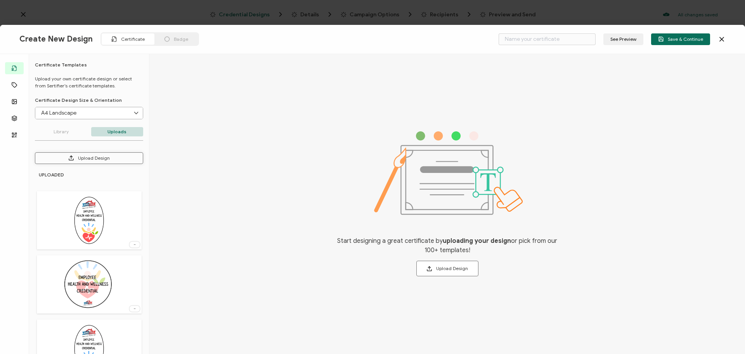
click at [81, 161] on button "Upload Design" at bounding box center [89, 158] width 108 height 12
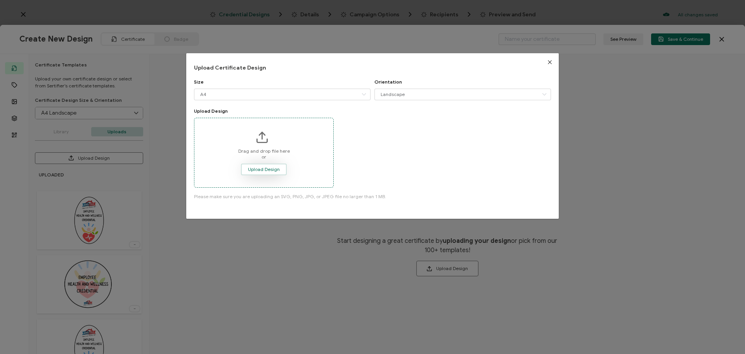
click at [264, 172] on button "Upload Design" at bounding box center [264, 169] width 46 height 12
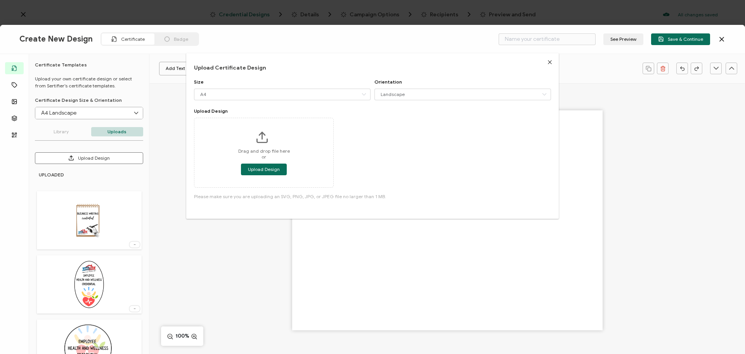
type input "Blank"
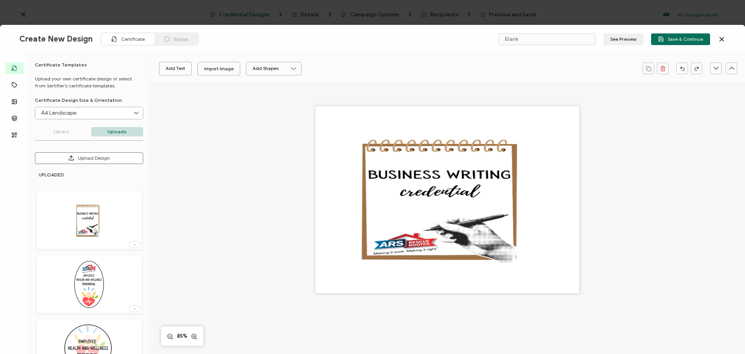
click at [68, 119] on div "A4 Landscape A4 Landscape A4 Portrait Letter Landscape Letter Portrait 16:9 Leg…" at bounding box center [89, 113] width 108 height 12
click at [70, 117] on input "A4 Landscape" at bounding box center [89, 113] width 108 height 12
click at [76, 149] on li "A4 Portrait" at bounding box center [90, 145] width 108 height 13
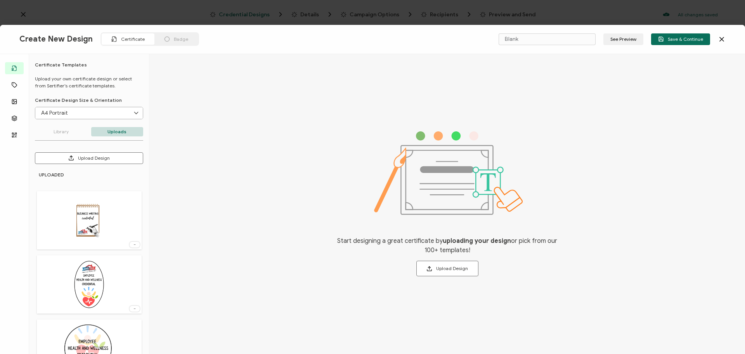
click at [110, 210] on div at bounding box center [89, 220] width 105 height 58
click at [88, 212] on img at bounding box center [88, 220] width 39 height 50
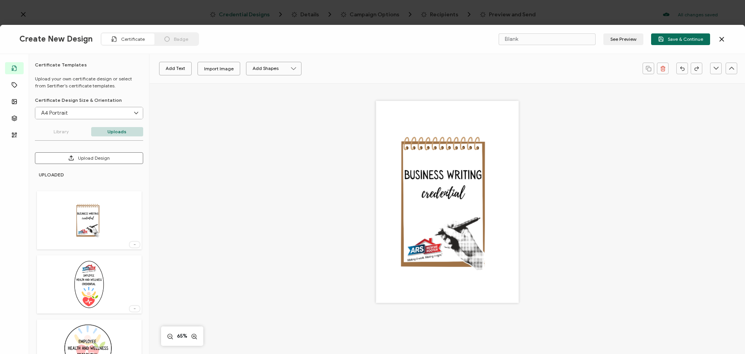
click at [438, 217] on div at bounding box center [447, 202] width 143 height 202
click at [437, 151] on div at bounding box center [447, 202] width 143 height 202
click at [489, 211] on div at bounding box center [447, 202] width 143 height 202
click at [468, 213] on div at bounding box center [447, 202] width 143 height 202
click at [481, 241] on div at bounding box center [447, 202] width 143 height 202
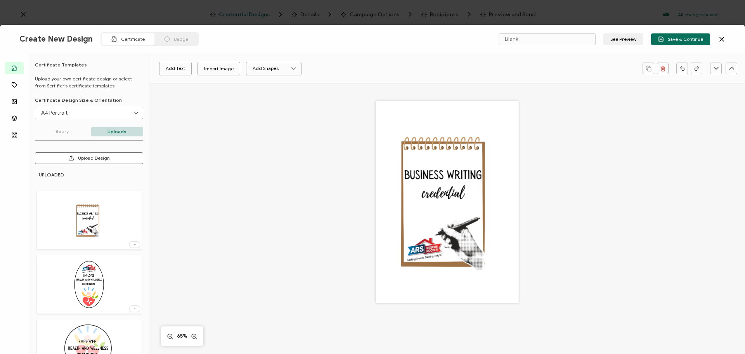
click at [89, 111] on input "A4 Portrait" at bounding box center [89, 113] width 108 height 12
click at [88, 168] on li "Letter Portrait" at bounding box center [90, 171] width 108 height 13
type input "Letter Portrait"
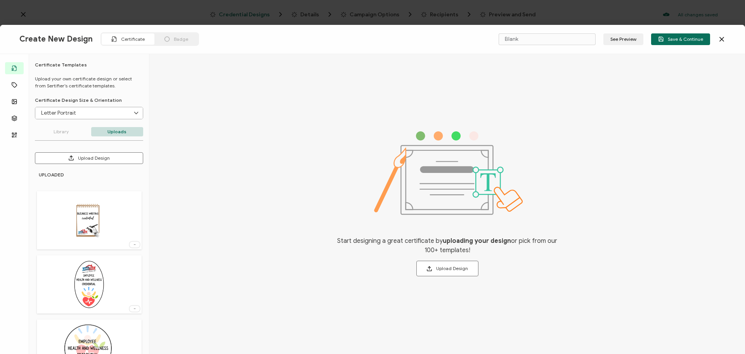
click at [114, 203] on div at bounding box center [89, 220] width 105 height 58
click at [93, 214] on img at bounding box center [88, 220] width 39 height 50
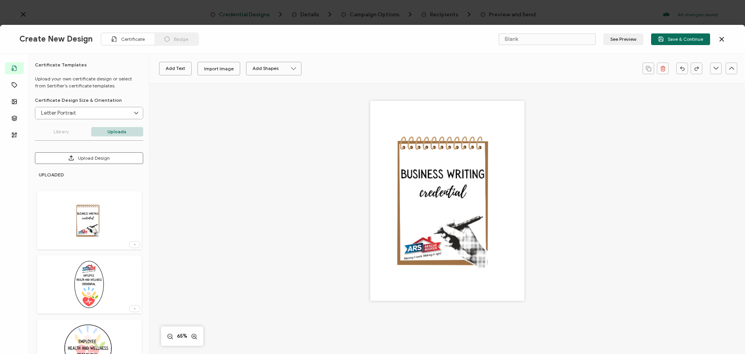
click at [448, 203] on div at bounding box center [447, 201] width 154 height 200
click at [409, 137] on div at bounding box center [447, 201] width 154 height 200
click at [56, 114] on input "Letter Portrait" at bounding box center [89, 113] width 108 height 12
click at [225, 220] on div "Add Text Import Image Add Shapes Rectangle Ellipse 65%" at bounding box center [447, 277] width 596 height 389
click at [428, 211] on div at bounding box center [447, 201] width 154 height 200
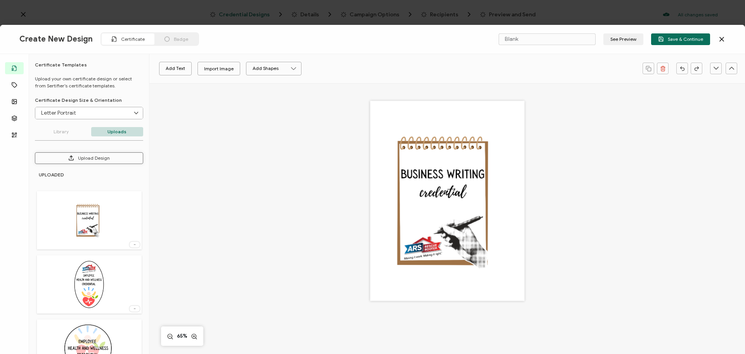
click at [88, 160] on button "Upload Design" at bounding box center [89, 158] width 108 height 12
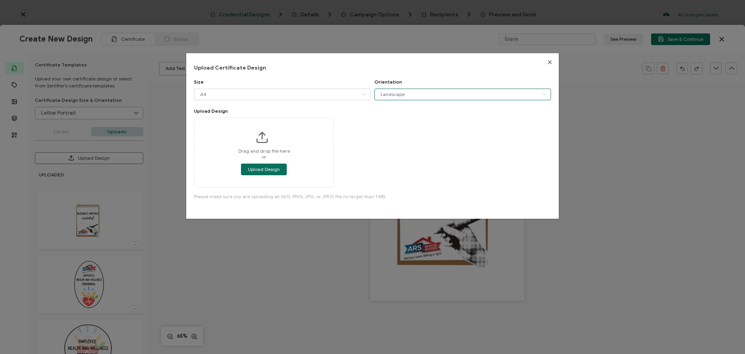
click at [394, 95] on input "Landscape" at bounding box center [463, 94] width 177 height 12
click at [395, 128] on span "Portrait" at bounding box center [390, 127] width 16 height 6
type input "Portrait"
click at [251, 168] on span "Upload Design" at bounding box center [264, 169] width 32 height 5
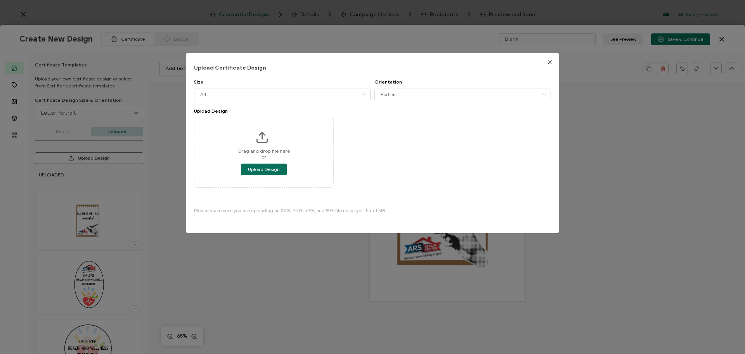
type input "A4 Portrait"
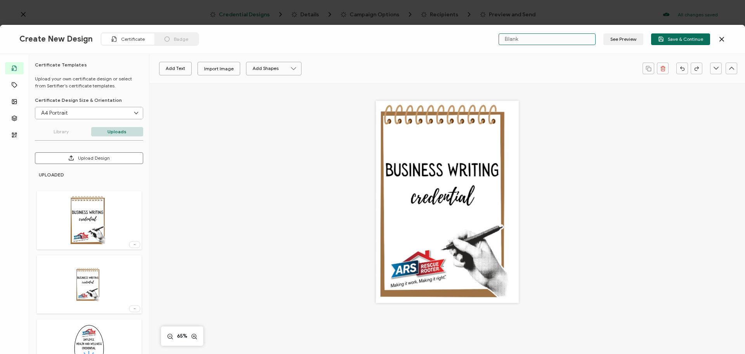
click at [575, 39] on input "Blank" at bounding box center [547, 39] width 97 height 12
drag, startPoint x: 575, startPoint y: 39, endPoint x: 423, endPoint y: 41, distance: 152.5
click at [423, 41] on div "Create New Design Certificate Badge Blank See Preview Save & Continue" at bounding box center [372, 39] width 745 height 29
type input "Business Writing Credential"
click at [689, 38] on span "Save & Continue" at bounding box center [680, 39] width 45 height 6
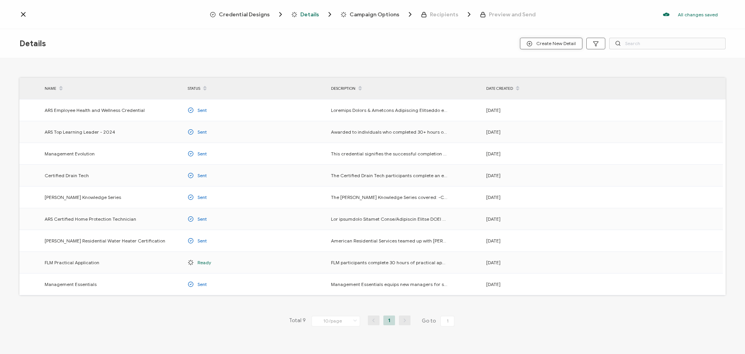
click at [369, 45] on span "Create New Detail" at bounding box center [551, 44] width 49 height 6
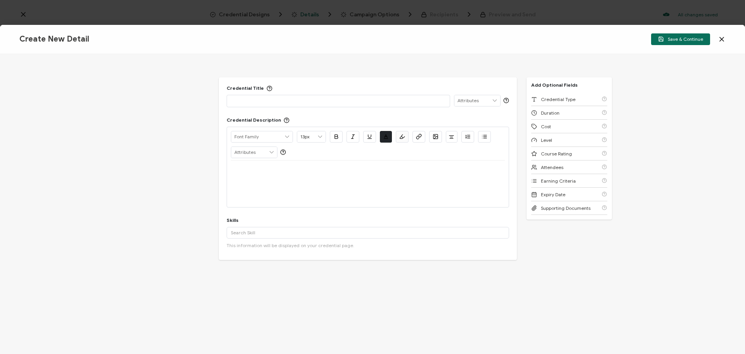
click at [281, 99] on p at bounding box center [338, 101] width 215 height 8
click at [252, 153] on p at bounding box center [368, 169] width 274 height 7
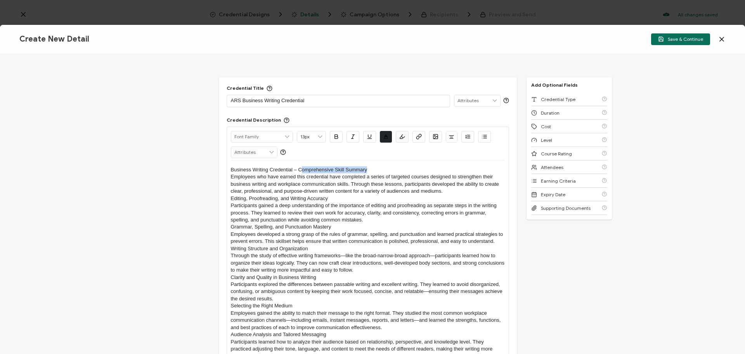
drag, startPoint x: 384, startPoint y: 170, endPoint x: 299, endPoint y: 167, distance: 85.0
click at [299, 153] on p "Business Writing Credential – Comprehensive Skill Summary" at bounding box center [368, 169] width 274 height 7
click at [369, 153] on p "Business Writing Credential – Comprehensive Skill Summary" at bounding box center [368, 169] width 274 height 7
drag, startPoint x: 372, startPoint y: 168, endPoint x: 202, endPoint y: 168, distance: 170.4
click at [202, 153] on div "Credential Title ARS Business Writing Credential ISSUER Issuer Name Credential …" at bounding box center [372, 204] width 745 height 300
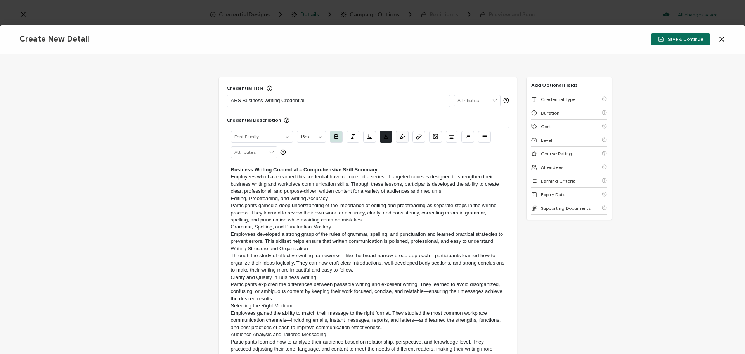
click at [369, 153] on p "Employees who have earned this credential have completed a series of targeted c…" at bounding box center [368, 183] width 274 height 21
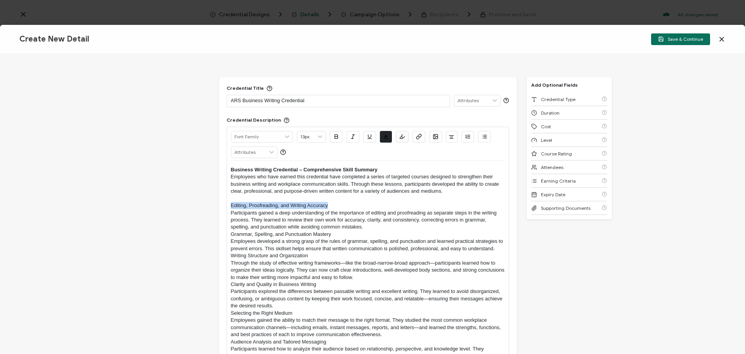
drag, startPoint x: 328, startPoint y: 206, endPoint x: 222, endPoint y: 206, distance: 106.0
click at [222, 153] on div "Credential Title ARS Business Writing Credential ISSUER Issuer Name Credential …" at bounding box center [368, 301] width 298 height 448
click at [369, 153] on p "Participants gained a deep understanding of the importance of editing and proof…" at bounding box center [368, 219] width 274 height 21
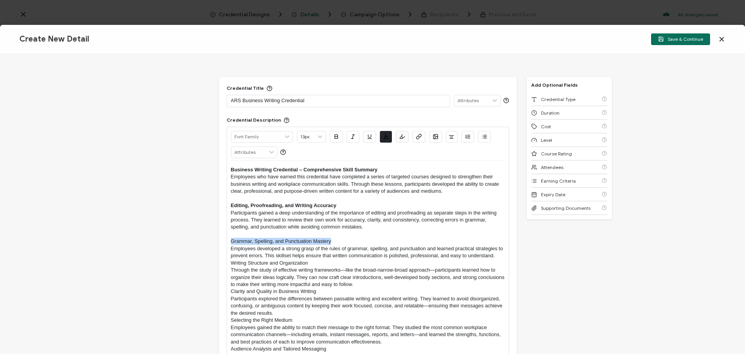
drag, startPoint x: 347, startPoint y: 242, endPoint x: 231, endPoint y: 240, distance: 116.1
click at [231, 153] on p "Grammar, Spelling, and Punctuation Mastery" at bounding box center [368, 241] width 274 height 7
click at [231, 153] on p "Participants gained a deep understanding of the importance of editing and proof…" at bounding box center [368, 219] width 274 height 21
click at [229, 153] on div "Alright Sans [PERSON_NAME] Archivo Black Arial Arimo Blinker Caveat Charm Charm…" at bounding box center [368, 304] width 283 height 354
click at [234, 153] on p "Employees developed a strong grasp of the rules of grammar, spelling, and punct…" at bounding box center [368, 252] width 274 height 14
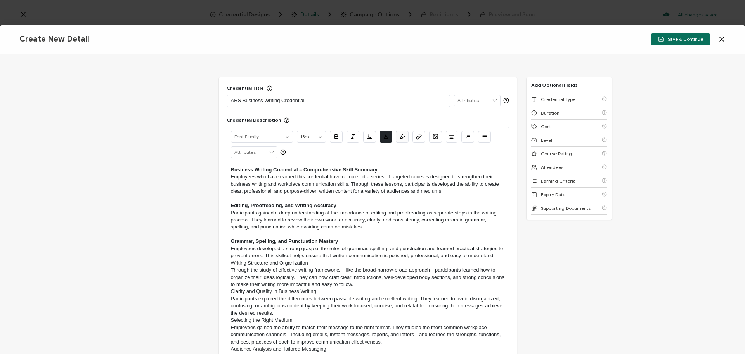
click at [369, 153] on div "Alright Sans [PERSON_NAME] Archivo Black Arial Arimo Blinker Caveat Charm Charm…" at bounding box center [368, 304] width 283 height 354
click at [369, 153] on p "Employees developed a strong grasp of the rules of grammar, spelling, and punct…" at bounding box center [368, 252] width 274 height 14
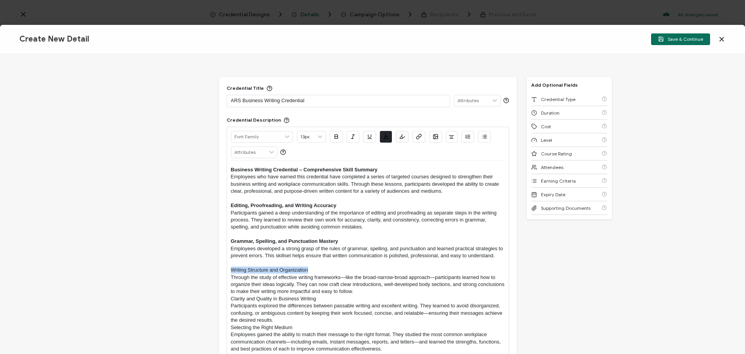
drag, startPoint x: 309, startPoint y: 272, endPoint x: 227, endPoint y: 271, distance: 81.9
click at [227, 153] on div "Alright Sans [PERSON_NAME] Archivo Black Arial Arimo Blinker Caveat Charm Charm…" at bounding box center [368, 307] width 283 height 361
click at [232, 153] on p "Through the study of effective writing frameworks—like the broad-narrow-broad a…" at bounding box center [368, 284] width 274 height 21
click at [369, 153] on p "Through the study of effective writing frameworks—like the broad-narrow-broad a…" at bounding box center [368, 284] width 274 height 21
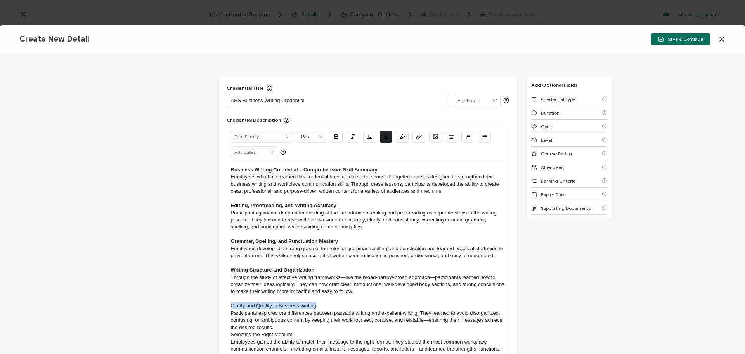
drag, startPoint x: 285, startPoint y: 307, endPoint x: 224, endPoint y: 306, distance: 61.3
click at [224, 153] on div "Credential Title ARS Business Writing Credential ISSUER Issuer Name Credential …" at bounding box center [368, 312] width 298 height 470
click at [232, 153] on p "Participants explored the differences between passable writing and excellent wr…" at bounding box center [368, 319] width 274 height 21
click at [277, 153] on p "Participants explored the differences between passable writing and excellent wr…" at bounding box center [368, 319] width 274 height 21
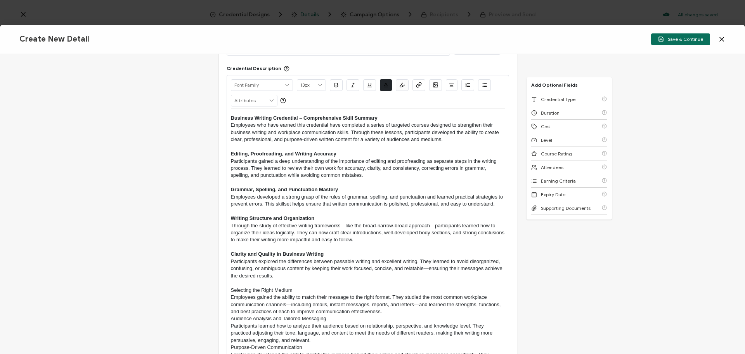
scroll to position [116, 0]
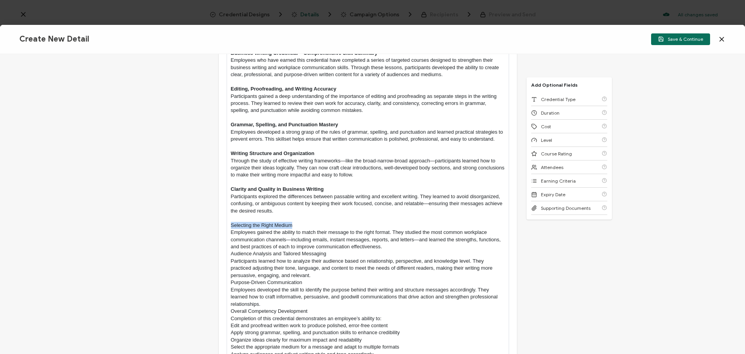
drag, startPoint x: 295, startPoint y: 225, endPoint x: 189, endPoint y: 226, distance: 106.0
click at [189, 153] on div "Credential Title ARS Business Writing Credential ISSUER Issuer Name Credential …" at bounding box center [372, 204] width 745 height 300
click at [232, 153] on p "Employees gained the ability to match their message to the right format. They s…" at bounding box center [368, 239] width 274 height 21
click at [369, 153] on p "Employees gained the ability to match their message to the right format. They s…" at bounding box center [368, 239] width 274 height 21
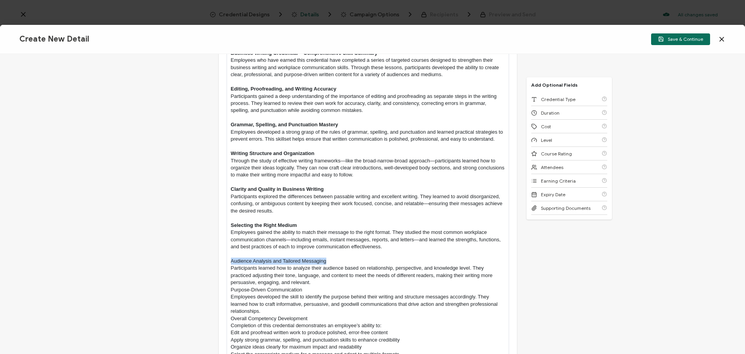
drag, startPoint x: 338, startPoint y: 260, endPoint x: 207, endPoint y: 258, distance: 131.2
click at [207, 153] on div "Credential Title ARS Business Writing Credential ISSUER Issuer Name Credential …" at bounding box center [372, 204] width 745 height 300
click at [234, 153] on p "Participants learned how to analyze their audience based on relationship, persp…" at bounding box center [368, 274] width 274 height 21
click at [317, 153] on p "Participants learned how to analyze their audience based on relationship, persp…" at bounding box center [368, 274] width 274 height 21
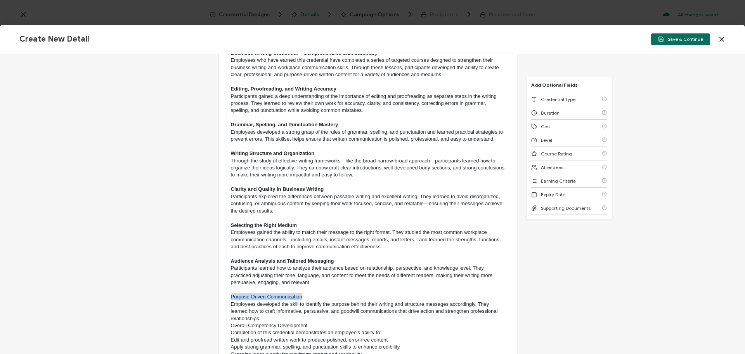
drag, startPoint x: 302, startPoint y: 296, endPoint x: 207, endPoint y: 298, distance: 94.7
click at [207, 153] on div "Credential Title ARS Business Writing Credential ISSUER Issuer Name Credential …" at bounding box center [372, 204] width 745 height 300
click at [269, 153] on p "Employees developed the skill to identify the purpose behind their writing and …" at bounding box center [368, 310] width 274 height 21
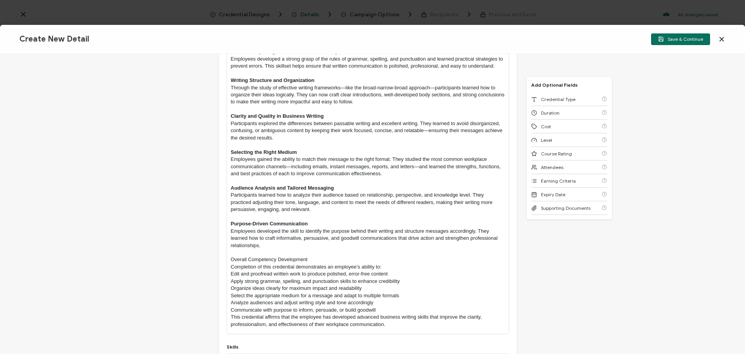
scroll to position [194, 0]
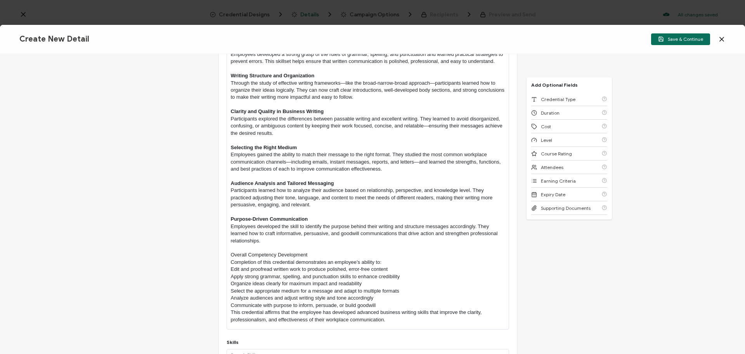
click at [231, 153] on p "Completion of this credential demonstrates an employee’s ability to:" at bounding box center [368, 261] width 274 height 7
drag, startPoint x: 313, startPoint y: 256, endPoint x: 220, endPoint y: 257, distance: 93.2
click at [220, 153] on div "Credential Title ARS Business Writing Credential ISSUER Issuer Name Credential …" at bounding box center [368, 132] width 298 height 498
click at [232, 153] on p "Completion of this credential demonstrates an employee’s ability to:" at bounding box center [368, 261] width 274 height 7
click at [369, 153] on p "Communicate with purpose to inform, persuade, or build goodwill" at bounding box center [368, 305] width 274 height 7
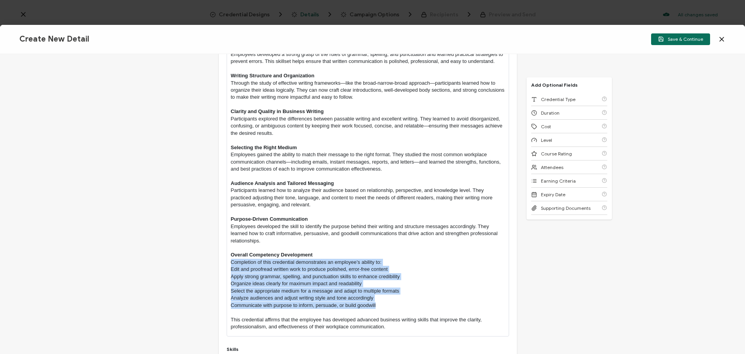
drag, startPoint x: 387, startPoint y: 307, endPoint x: 230, endPoint y: 262, distance: 163.3
click at [231, 153] on div "Business Writing Credential – Comprehensive Skill Summary Employees who have ea…" at bounding box center [368, 151] width 274 height 370
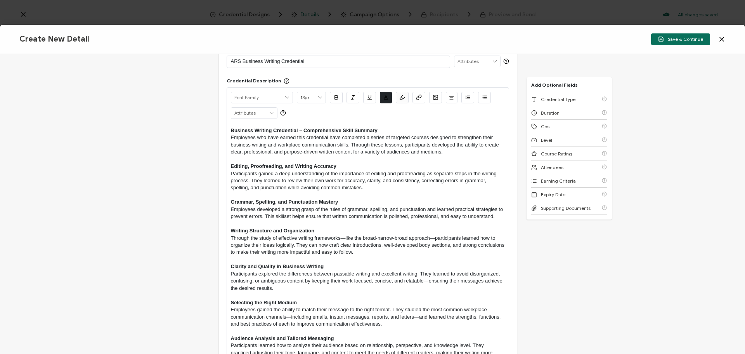
scroll to position [0, 0]
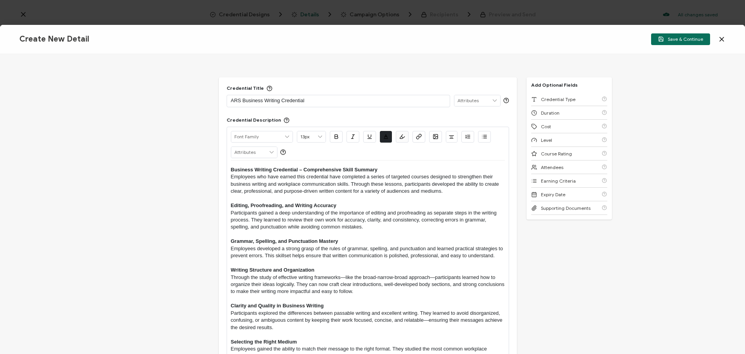
click at [369, 139] on button "button" at bounding box center [484, 137] width 13 height 12
click at [369, 153] on div "Credential Title ARS Business Writing Credential ISSUER Issuer Name Credential …" at bounding box center [372, 204] width 745 height 300
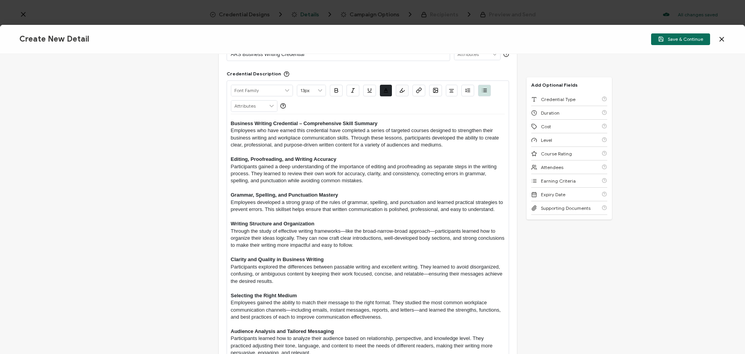
scroll to position [272, 0]
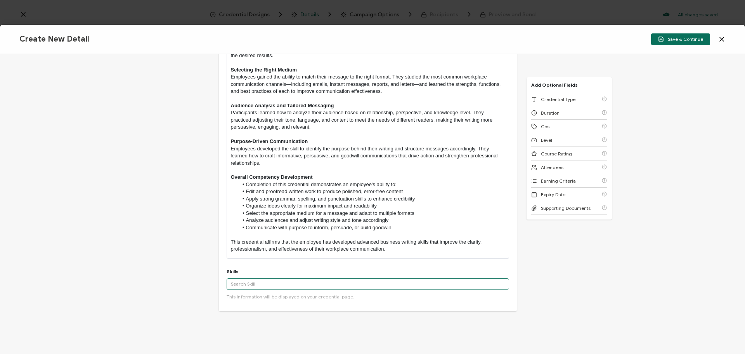
click at [257, 153] on input "text" at bounding box center [368, 284] width 283 height 12
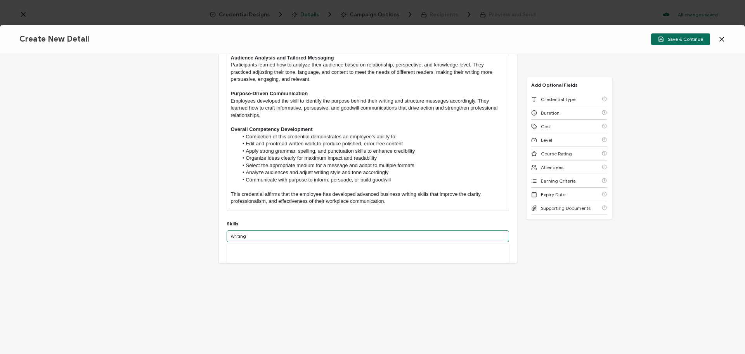
scroll to position [322, 0]
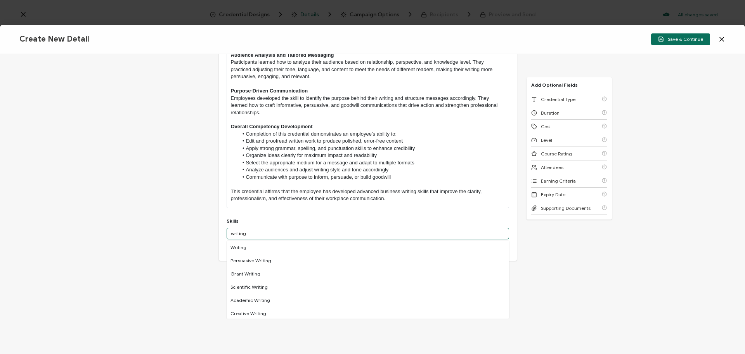
click at [259, 153] on input "writing" at bounding box center [368, 233] width 283 height 12
click at [244, 153] on div "More" at bounding box center [368, 250] width 283 height 19
click at [246, 153] on input "writing" at bounding box center [368, 233] width 283 height 12
click at [243, 153] on div "Writing" at bounding box center [368, 262] width 283 height 13
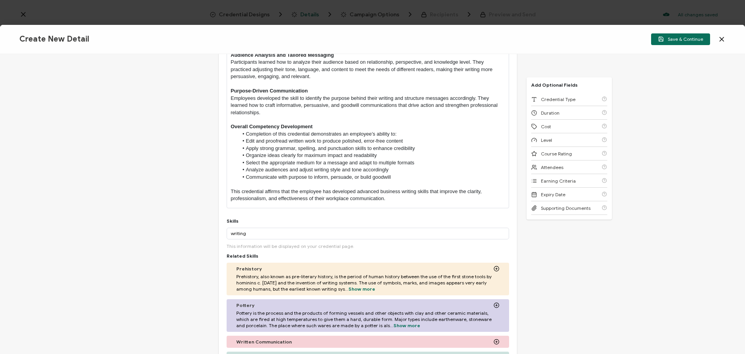
scroll to position [39, 0]
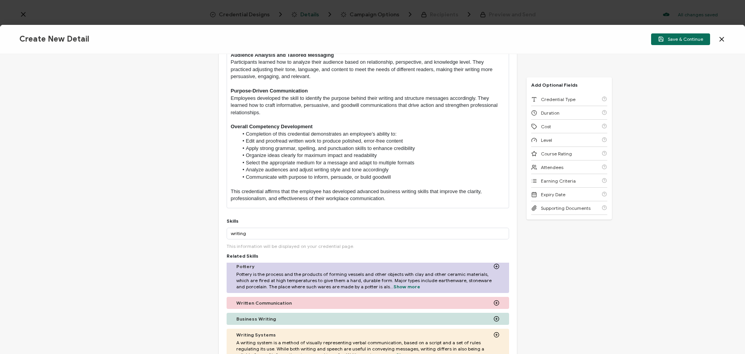
click at [369, 153] on icon at bounding box center [497, 319] width 6 height 6
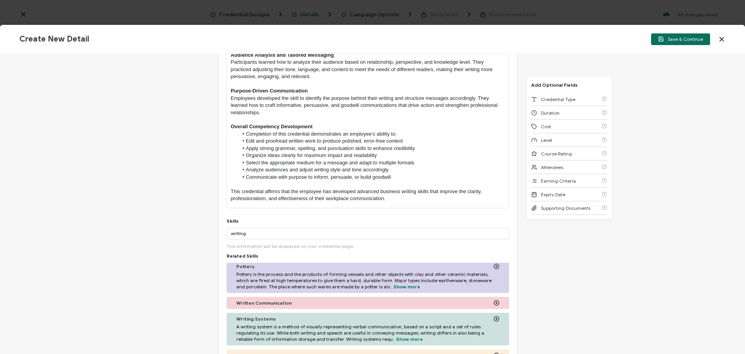
click at [369, 153] on icon at bounding box center [497, 303] width 6 height 6
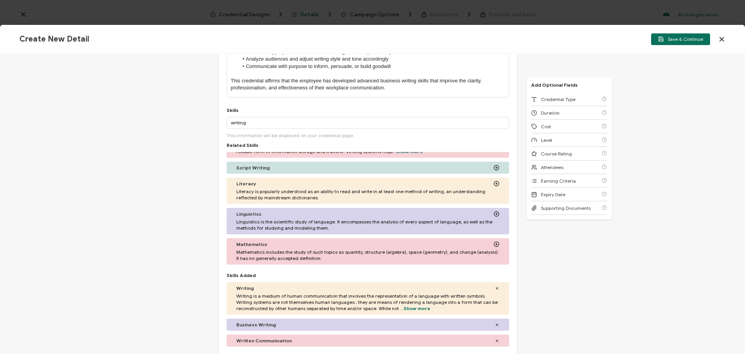
scroll to position [439, 0]
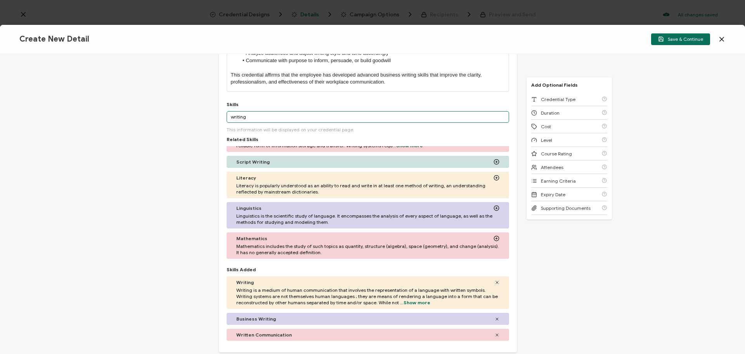
drag, startPoint x: 285, startPoint y: 118, endPoint x: 174, endPoint y: 118, distance: 110.6
click at [174, 118] on div "Credential Title ARS Business Writing Credential ISSUER Issuer Name Credential …" at bounding box center [372, 204] width 745 height 300
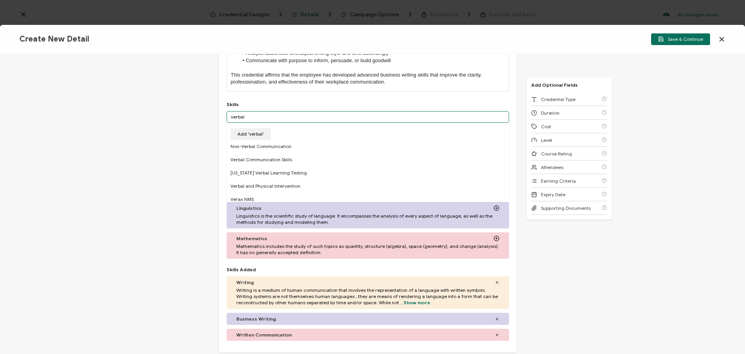
drag, startPoint x: 261, startPoint y: 113, endPoint x: 189, endPoint y: 115, distance: 72.2
click at [189, 115] on div "Credential Title ARS Business Writing Credential ISSUER Issuer Name Credential …" at bounding box center [372, 204] width 745 height 300
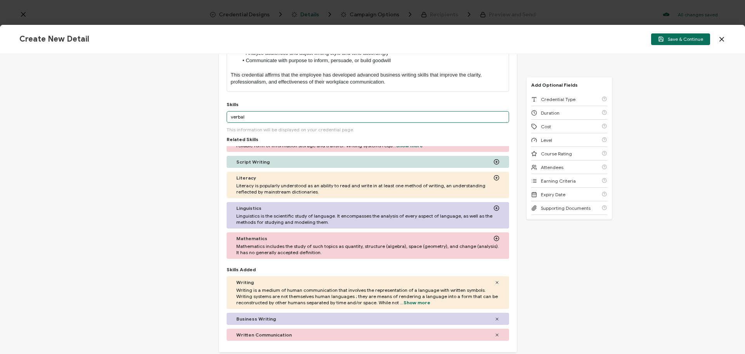
type input "W"
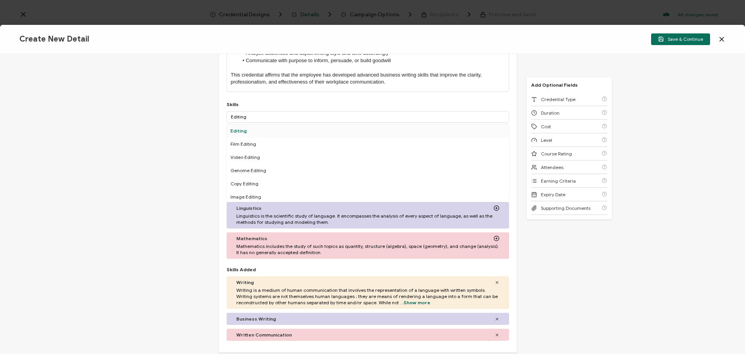
click at [254, 130] on div "Editing" at bounding box center [368, 130] width 283 height 13
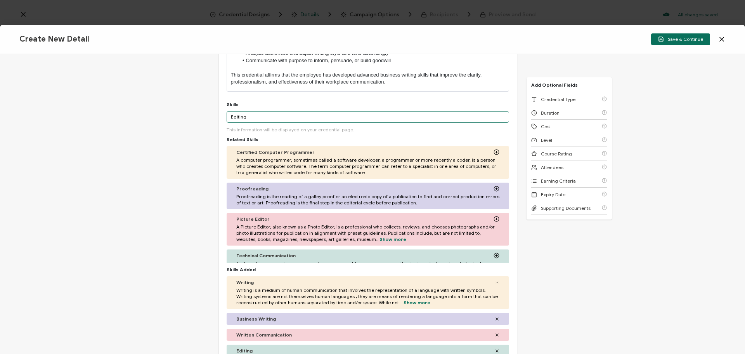
drag, startPoint x: 252, startPoint y: 116, endPoint x: 205, endPoint y: 114, distance: 47.4
click at [205, 114] on div "Credential Title ARS Business Writing Credential ISSUER Issuer Name Credential …" at bounding box center [372, 204] width 745 height 300
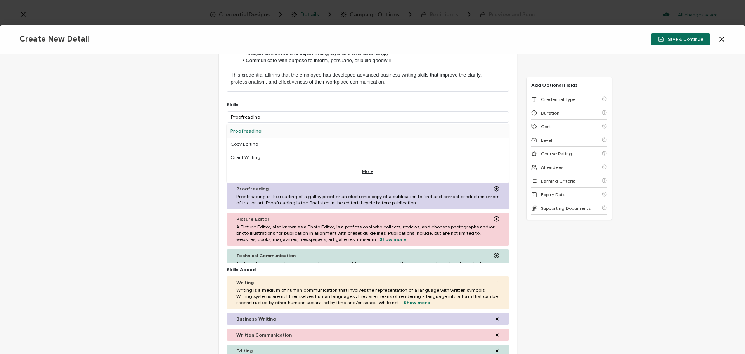
click at [248, 130] on div "Proofreading" at bounding box center [368, 130] width 283 height 13
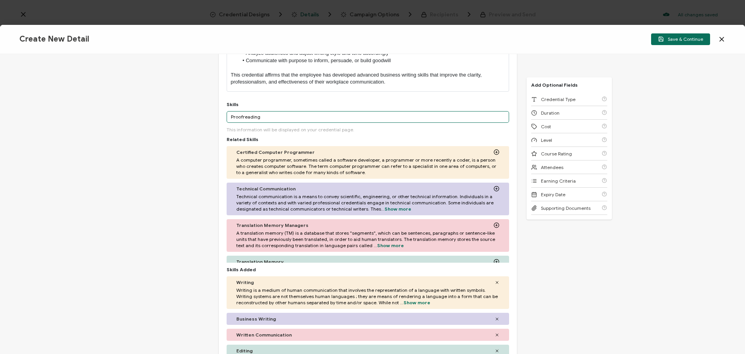
drag, startPoint x: 269, startPoint y: 118, endPoint x: 179, endPoint y: 116, distance: 89.7
click at [179, 116] on div "Credential Title ARS Business Writing Credential ISSUER Issuer Name Credential …" at bounding box center [372, 204] width 745 height 300
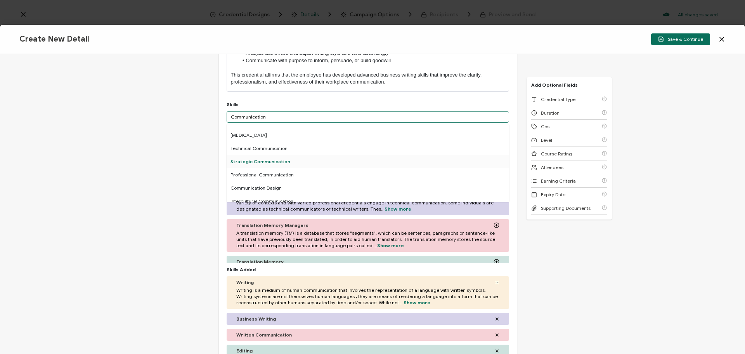
scroll to position [78, 0]
type input "Communication"
click at [290, 153] on div "Professional Communication" at bounding box center [368, 160] width 283 height 13
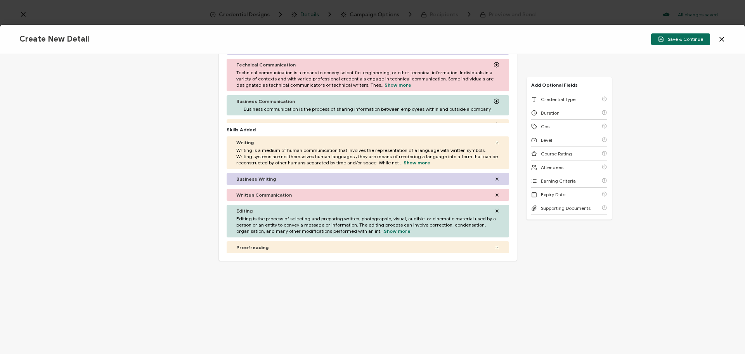
scroll to position [268, 0]
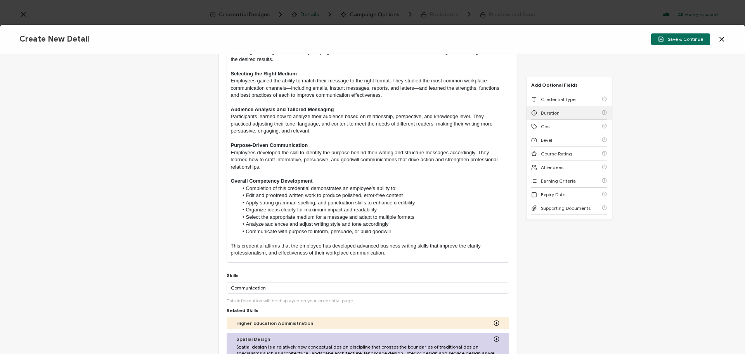
click at [369, 111] on div "Duration" at bounding box center [569, 113] width 76 height 14
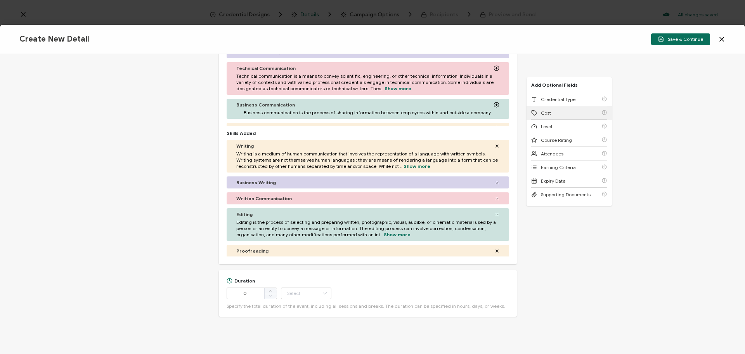
scroll to position [584, 0]
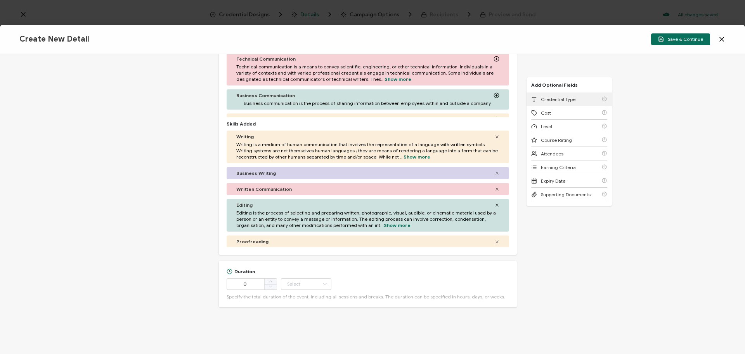
click at [369, 100] on span "Credential Type" at bounding box center [558, 99] width 35 height 6
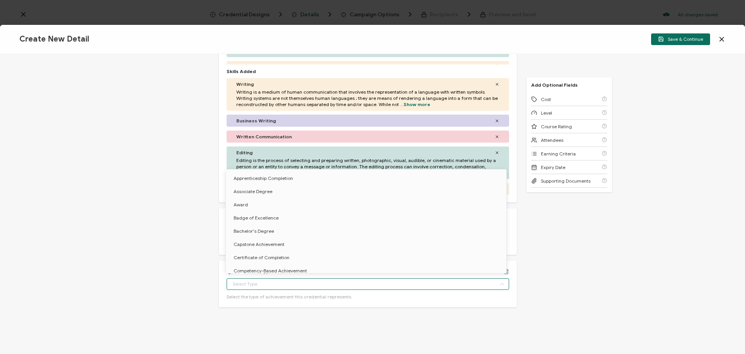
click at [274, 153] on input "text" at bounding box center [368, 284] width 283 height 12
click at [295, 153] on li "Certificate of Completion" at bounding box center [367, 257] width 283 height 13
type input "Certificate of Completion"
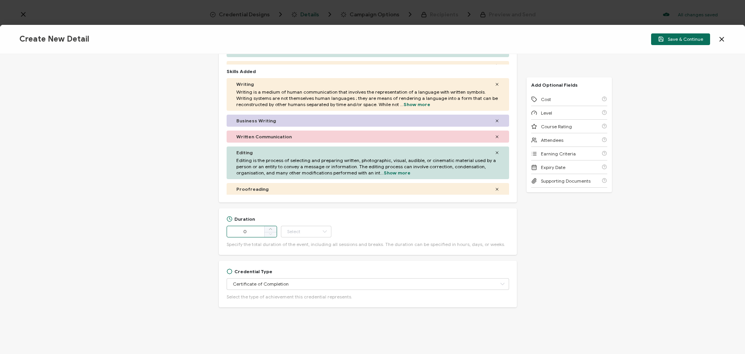
drag, startPoint x: 251, startPoint y: 232, endPoint x: 215, endPoint y: 234, distance: 35.8
click at [215, 153] on div "Credential Title ARS Business Writing Credential ISSUER Issuer Name Credential …" at bounding box center [372, 204] width 745 height 300
type input "3"
click at [312, 153] on input "text" at bounding box center [306, 231] width 50 height 12
click at [306, 153] on li "Hour" at bounding box center [306, 251] width 52 height 13
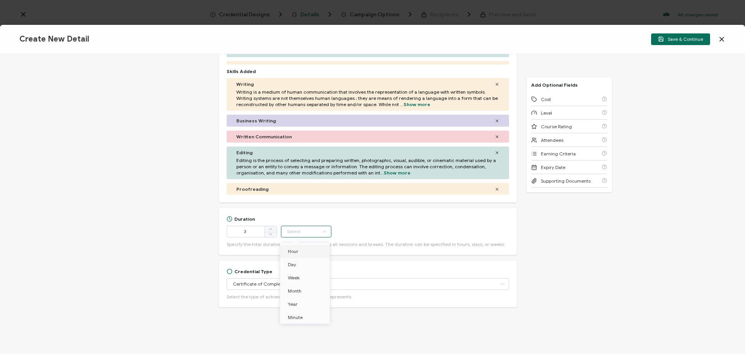
type input "Hour"
click at [369, 153] on div "Credential Title ARS Business Writing Credential ISSUER Issuer Name Credential …" at bounding box center [372, 204] width 745 height 300
click at [369, 40] on span "Save & Continue" at bounding box center [680, 39] width 45 height 6
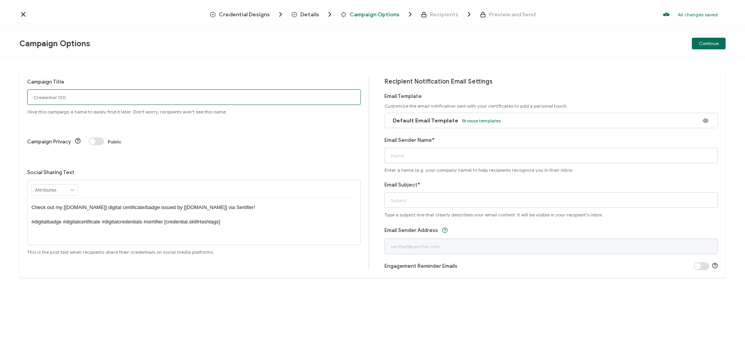
drag, startPoint x: 90, startPoint y: 103, endPoint x: -113, endPoint y: 101, distance: 203.4
click at [0, 101] on html "Credential Designs Details Campaign Options Recipients Preview and Send All cha…" at bounding box center [372, 177] width 745 height 354
type input "Business Writing Credential"
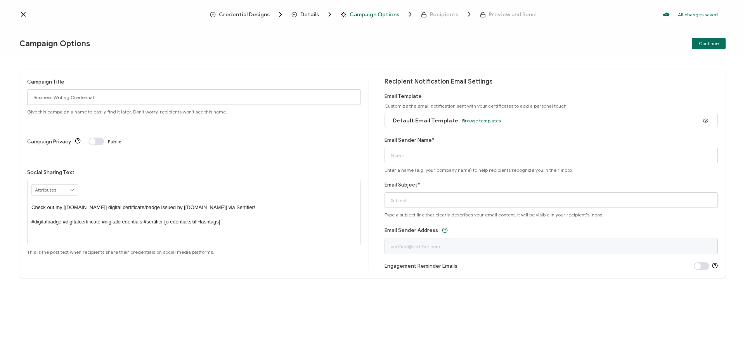
click at [369, 153] on div "Email Sender Name* Enter a name (e.g. your company name) to help recipients rec…" at bounding box center [552, 154] width 334 height 37
click at [369, 153] on input "Email Sender Name*" at bounding box center [552, 155] width 334 height 16
type input "[PERSON_NAME]"
type input "Your ARS Business Writing Credential has arrived!"
click at [369, 44] on span "Continue" at bounding box center [709, 43] width 20 height 5
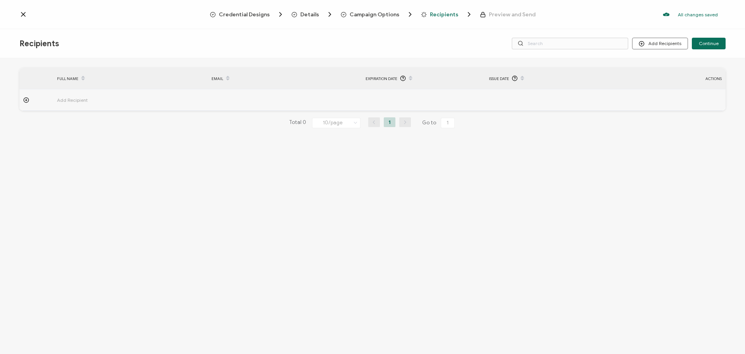
click at [369, 153] on div "FULL NAME EMAIL Expiration Date Issue Date ACTIONS Add Recipient FULL NAME EMAI…" at bounding box center [372, 206] width 745 height 297
click at [369, 45] on span "Continue" at bounding box center [709, 43] width 20 height 5
click at [369, 45] on button "Add Recipients" at bounding box center [660, 44] width 56 height 12
click at [369, 41] on button "Add Recipients" at bounding box center [660, 44] width 56 height 12
click at [369, 63] on span "Upload Recipients" at bounding box center [669, 64] width 39 height 6
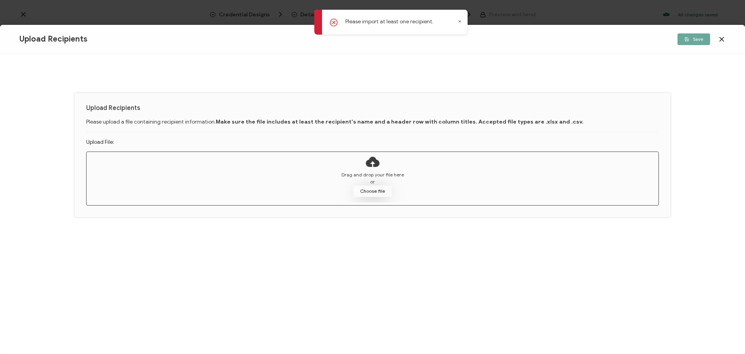
click at [369, 153] on button "Choose file" at bounding box center [372, 191] width 39 height 12
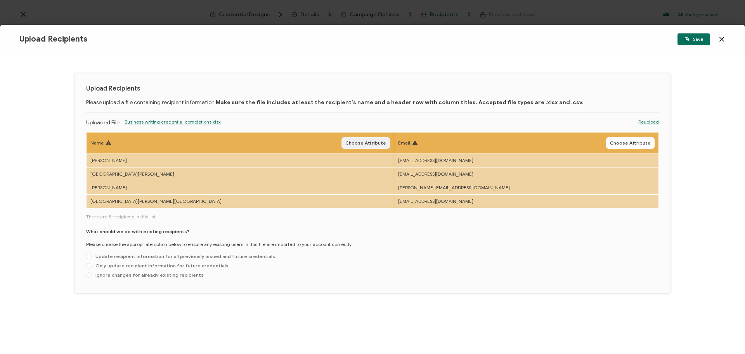
click at [345, 145] on span "Choose Attribute" at bounding box center [365, 143] width 41 height 5
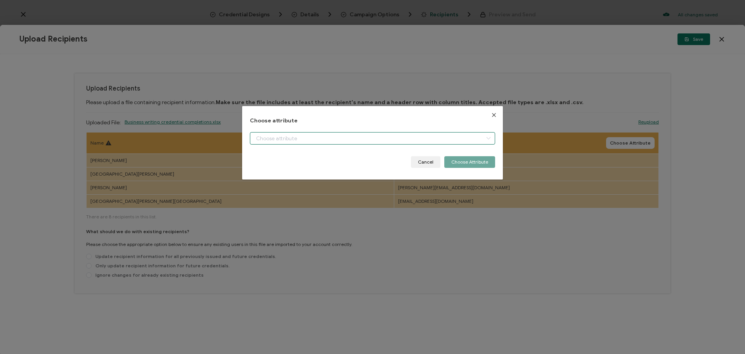
click at [289, 134] on input "dialog" at bounding box center [372, 138] width 245 height 12
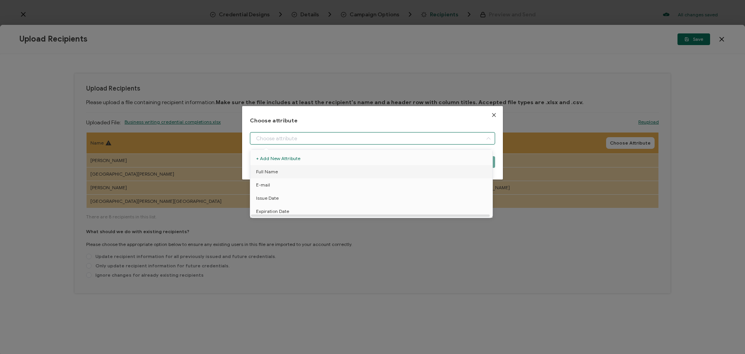
click at [281, 153] on li "Full Name" at bounding box center [372, 171] width 249 height 13
type input "Full Name"
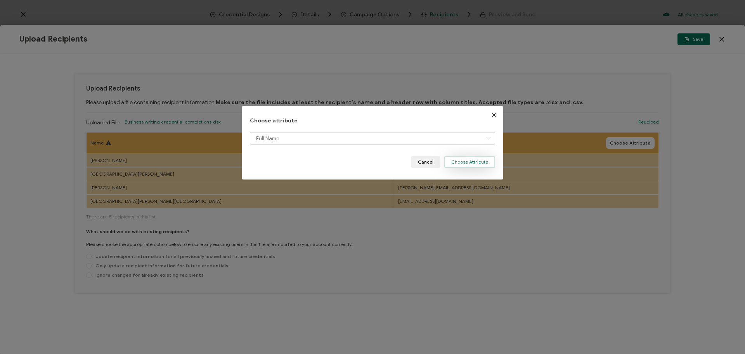
click at [369, 153] on button "Choose Attribute" at bounding box center [469, 162] width 51 height 12
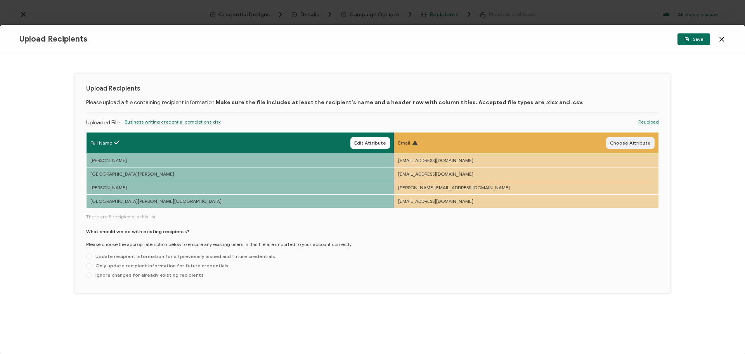
click at [369, 142] on span "Choose Attribute" at bounding box center [630, 143] width 41 height 5
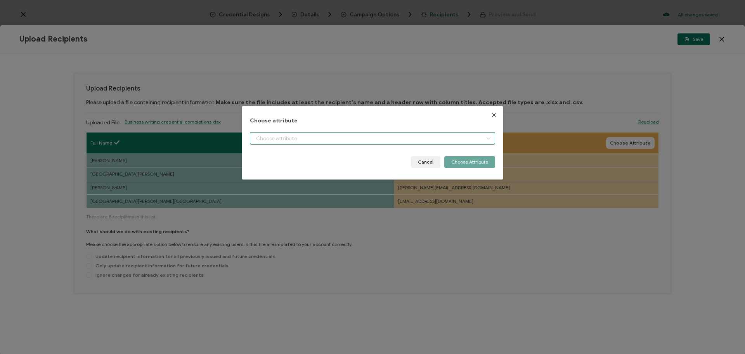
click at [369, 141] on input "dialog" at bounding box center [372, 138] width 245 height 12
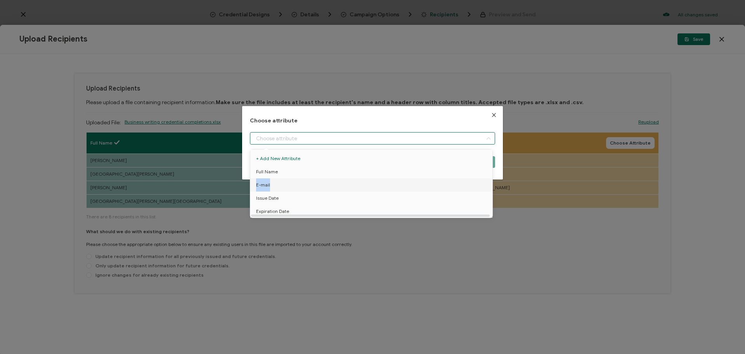
drag, startPoint x: 298, startPoint y: 169, endPoint x: 286, endPoint y: 184, distance: 19.0
click at [286, 153] on ul "+ Add New Attribute Full Name E-mail Issue Date Expiration Date" at bounding box center [372, 184] width 245 height 71
click at [286, 153] on li "E-mail" at bounding box center [372, 184] width 249 height 13
type input "E-mail"
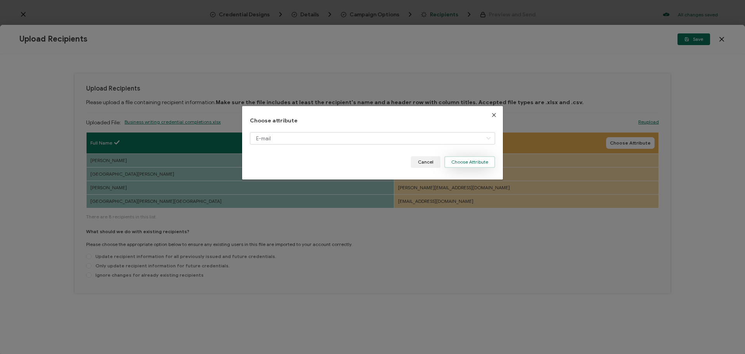
click at [369, 153] on button "Choose Attribute" at bounding box center [469, 162] width 51 height 12
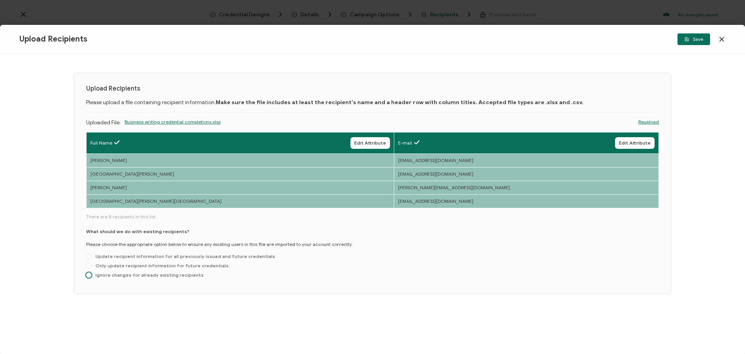
click at [160, 153] on span "Ignore changes for already existing recipients" at bounding box center [148, 275] width 112 height 6
click at [92, 153] on input "Ignore changes for already existing recipients" at bounding box center [88, 275] width 5 height 6
radio input "true"
click at [369, 40] on span "Save" at bounding box center [694, 39] width 19 height 5
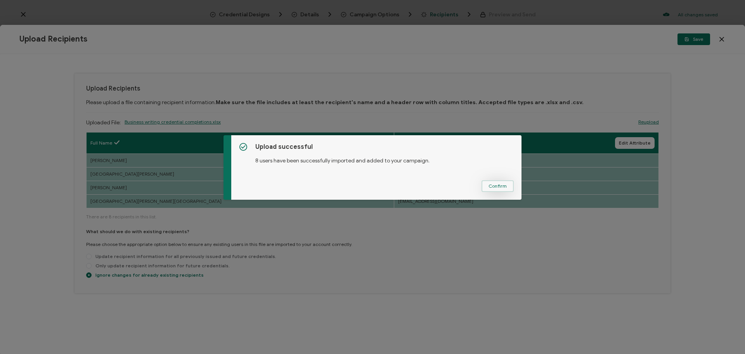
click at [369, 153] on span "Confirm" at bounding box center [498, 186] width 18 height 5
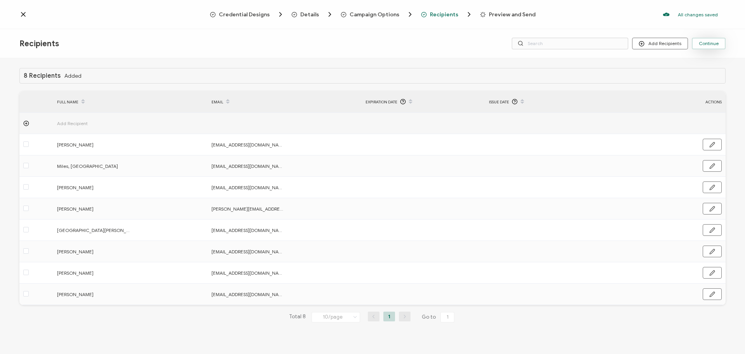
click at [369, 40] on button "Continue" at bounding box center [709, 44] width 34 height 12
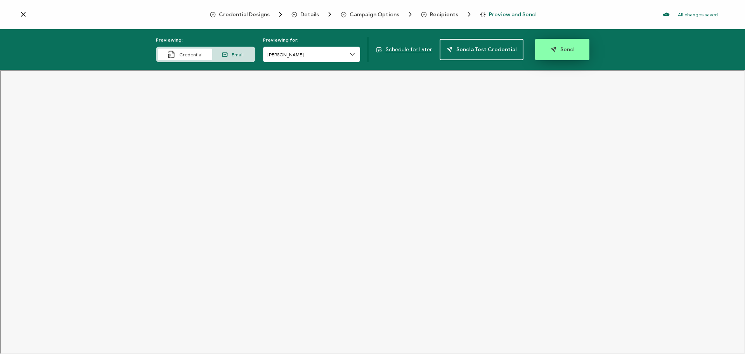
click at [369, 46] on button "Send" at bounding box center [562, 49] width 54 height 21
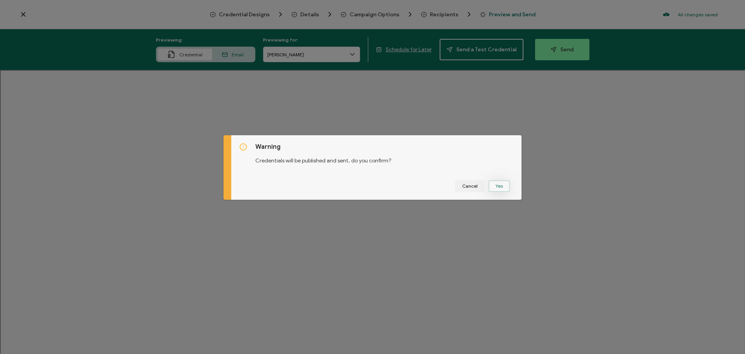
click at [369, 153] on button "Yes" at bounding box center [499, 186] width 21 height 12
